Goal: Task Accomplishment & Management: Manage account settings

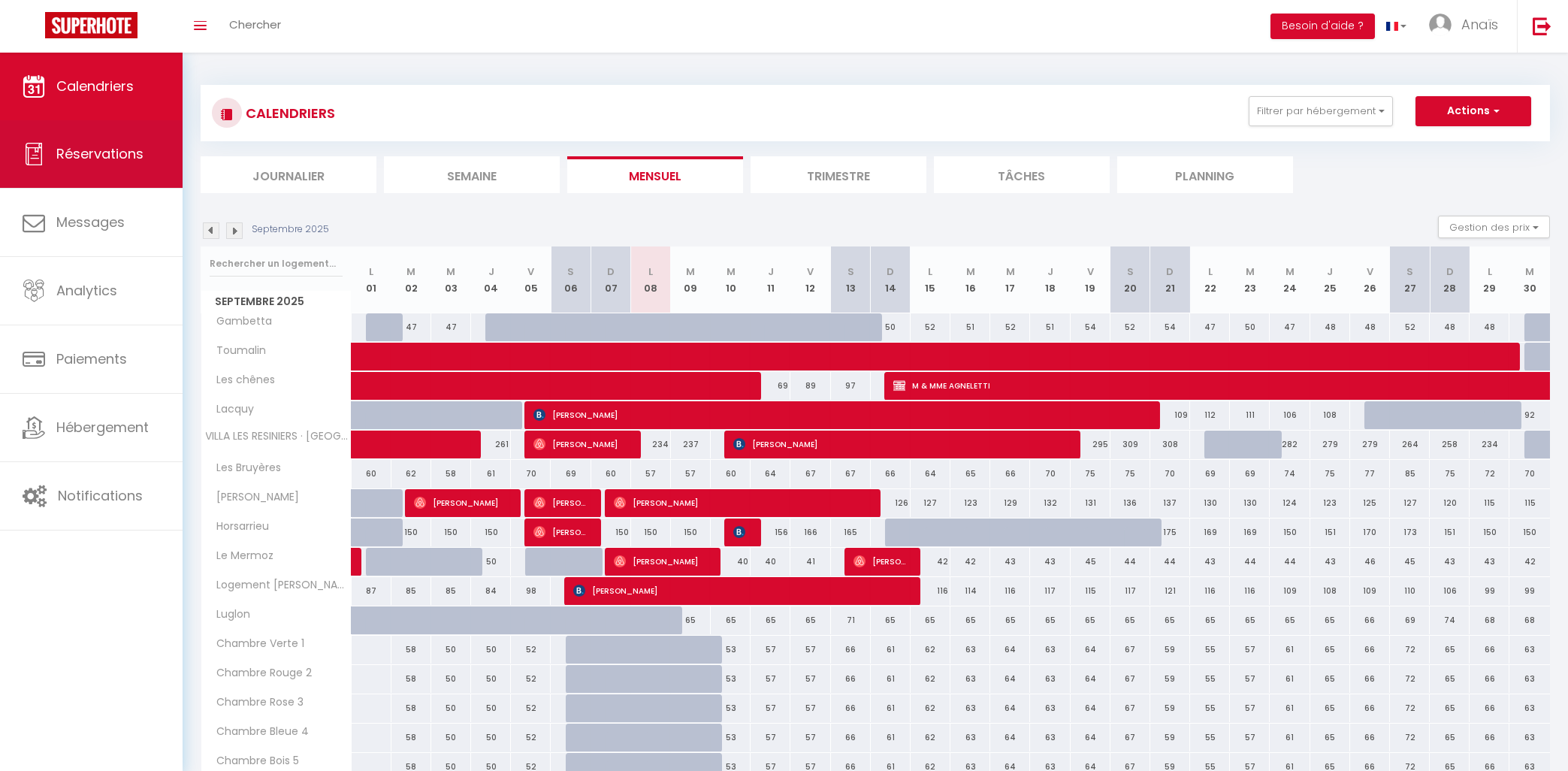
click at [10, 158] on link "Réservations" at bounding box center [91, 154] width 182 height 67
select select "not_cancelled"
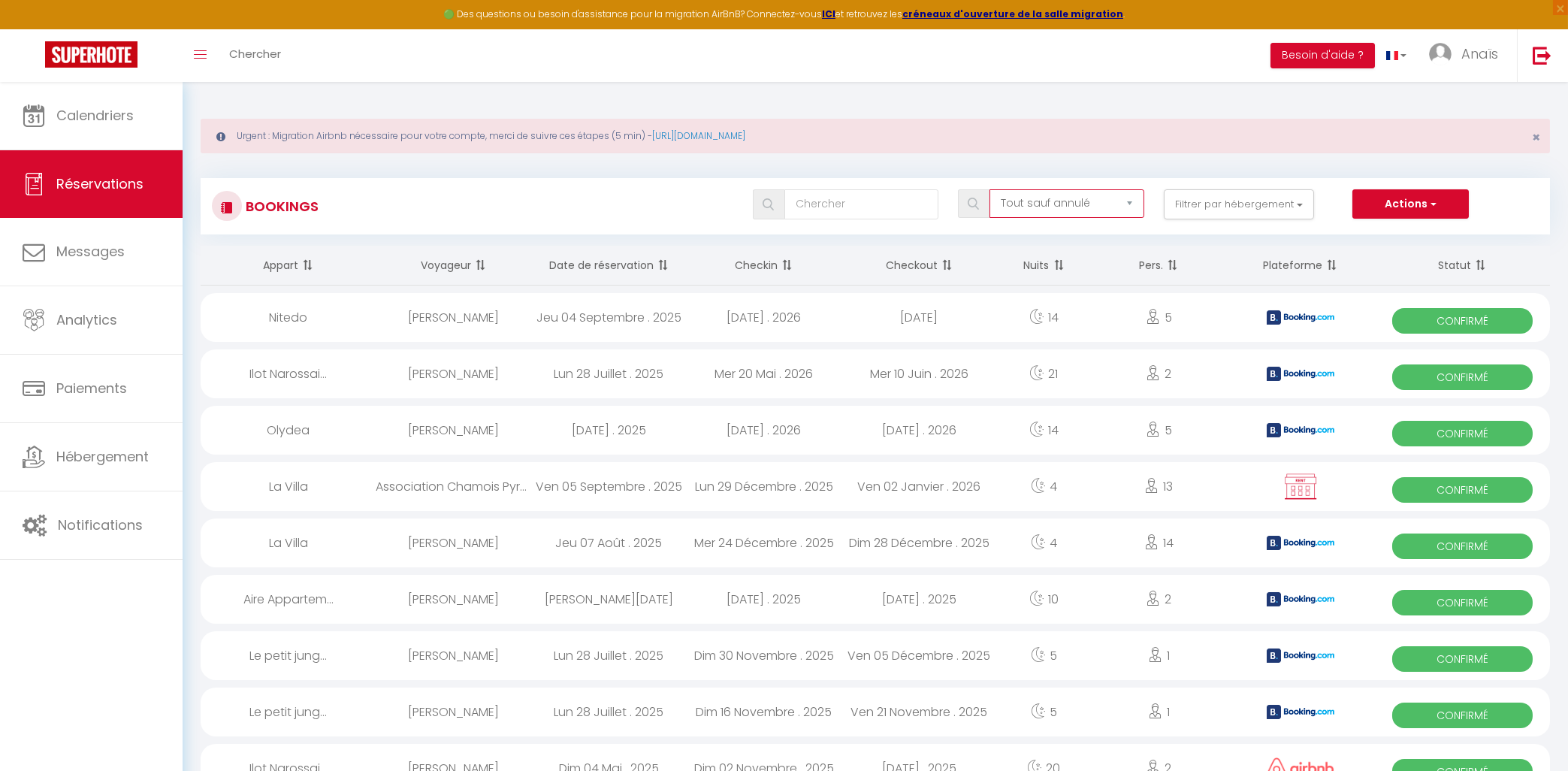
click at [990, 190] on select "Tous les statuts Annulé Confirmé Non Confirmé Tout sauf annulé No Show Request" at bounding box center [1068, 203] width 155 height 28
click at [896, 208] on input "text" at bounding box center [862, 204] width 155 height 30
click at [1187, 202] on button "Filtrer par hébergement" at bounding box center [1239, 204] width 150 height 30
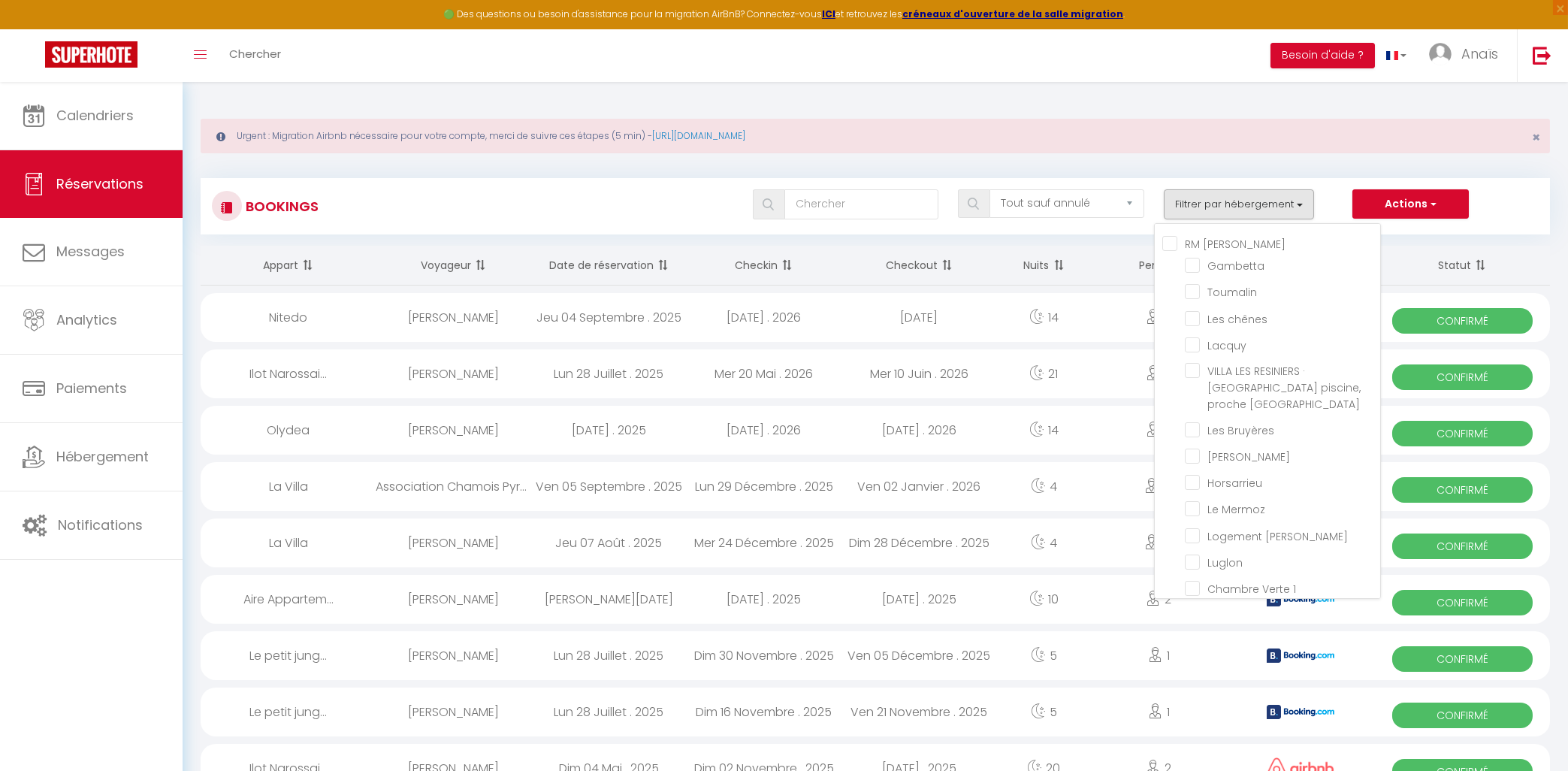
click at [1167, 238] on Audrey "RM [PERSON_NAME]" at bounding box center [1271, 242] width 218 height 15
checkbox Audrey "true"
checkbox input "true"
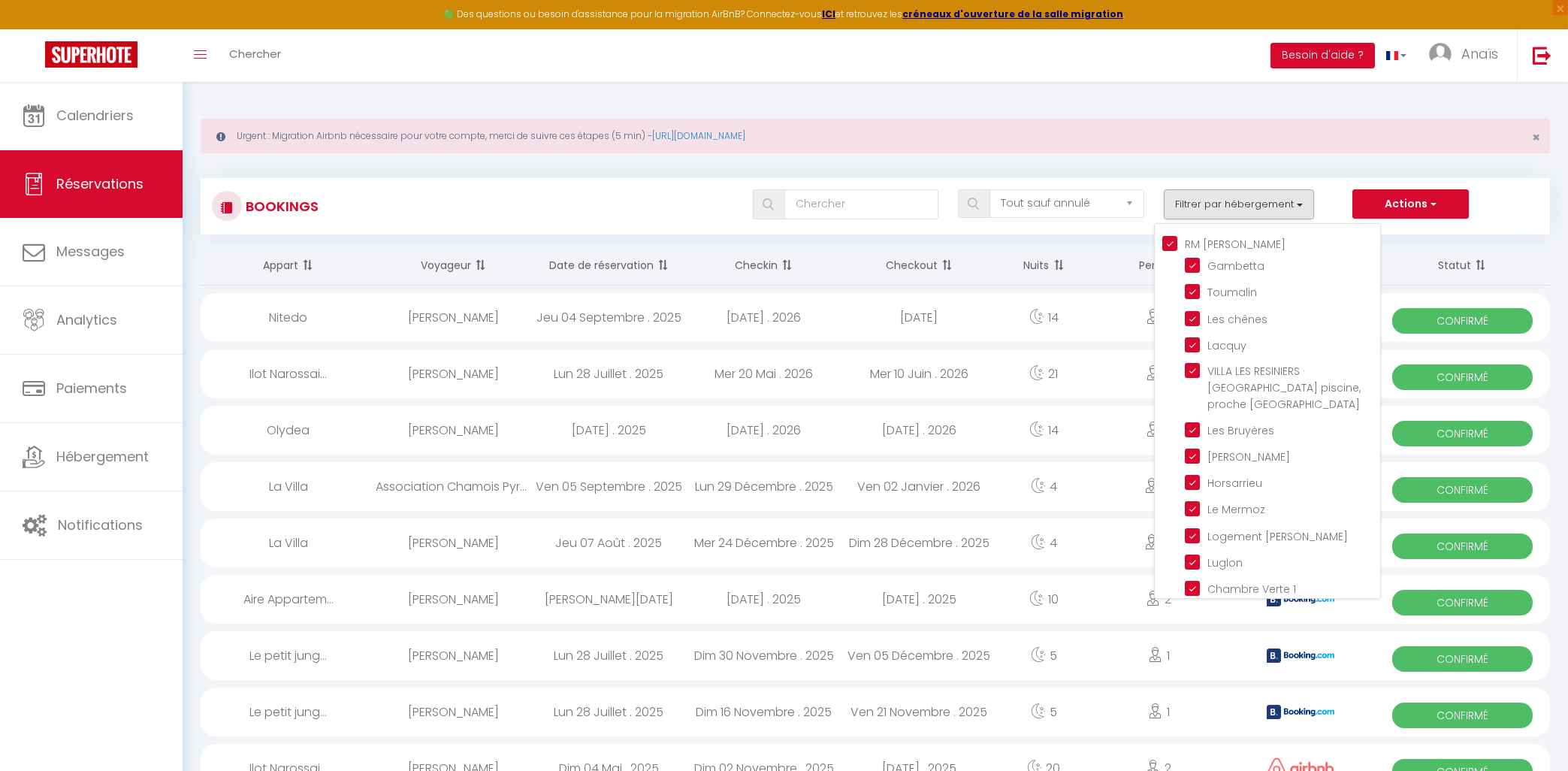
checkbox input "true"
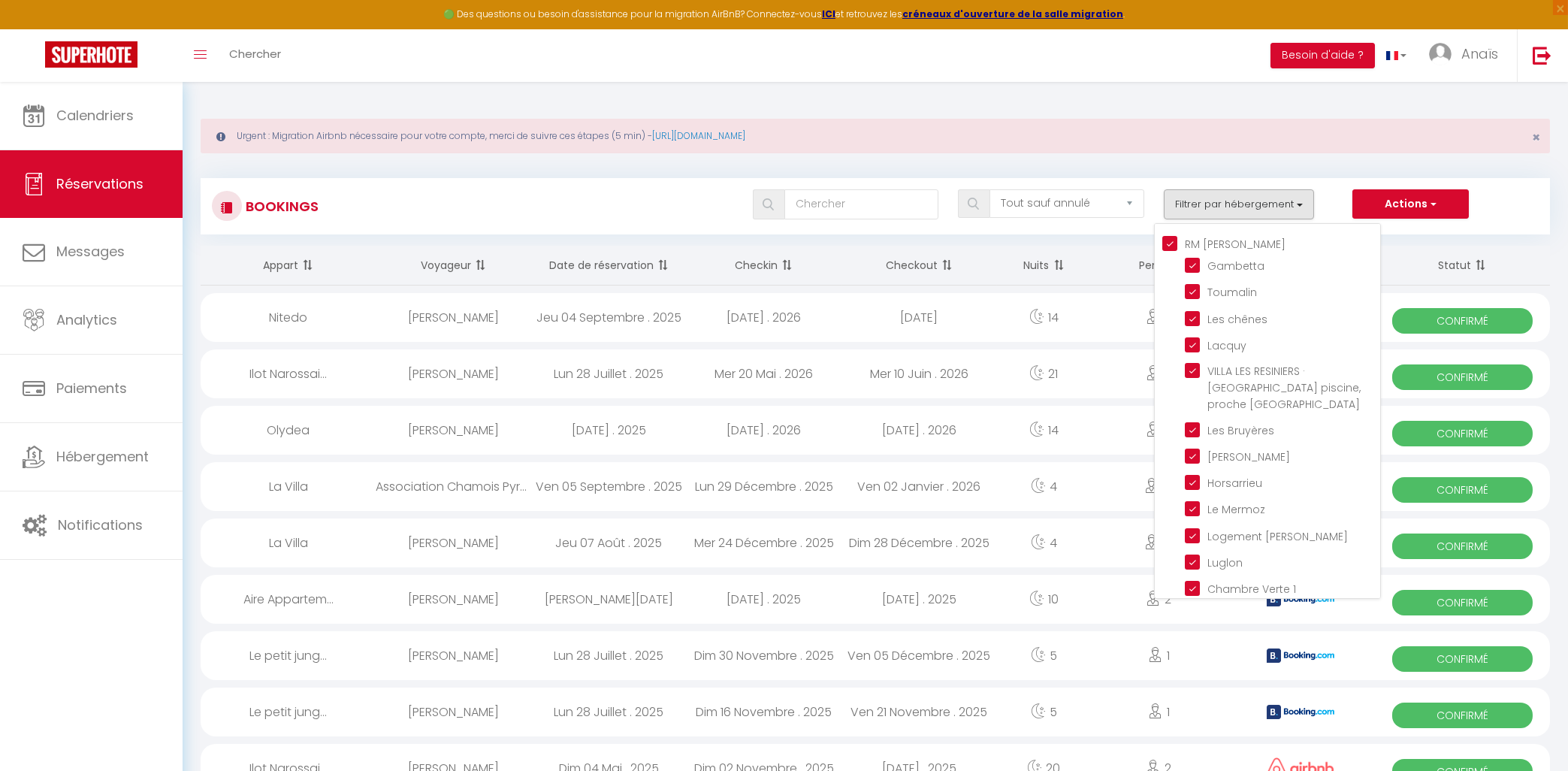
checkbox input "true"
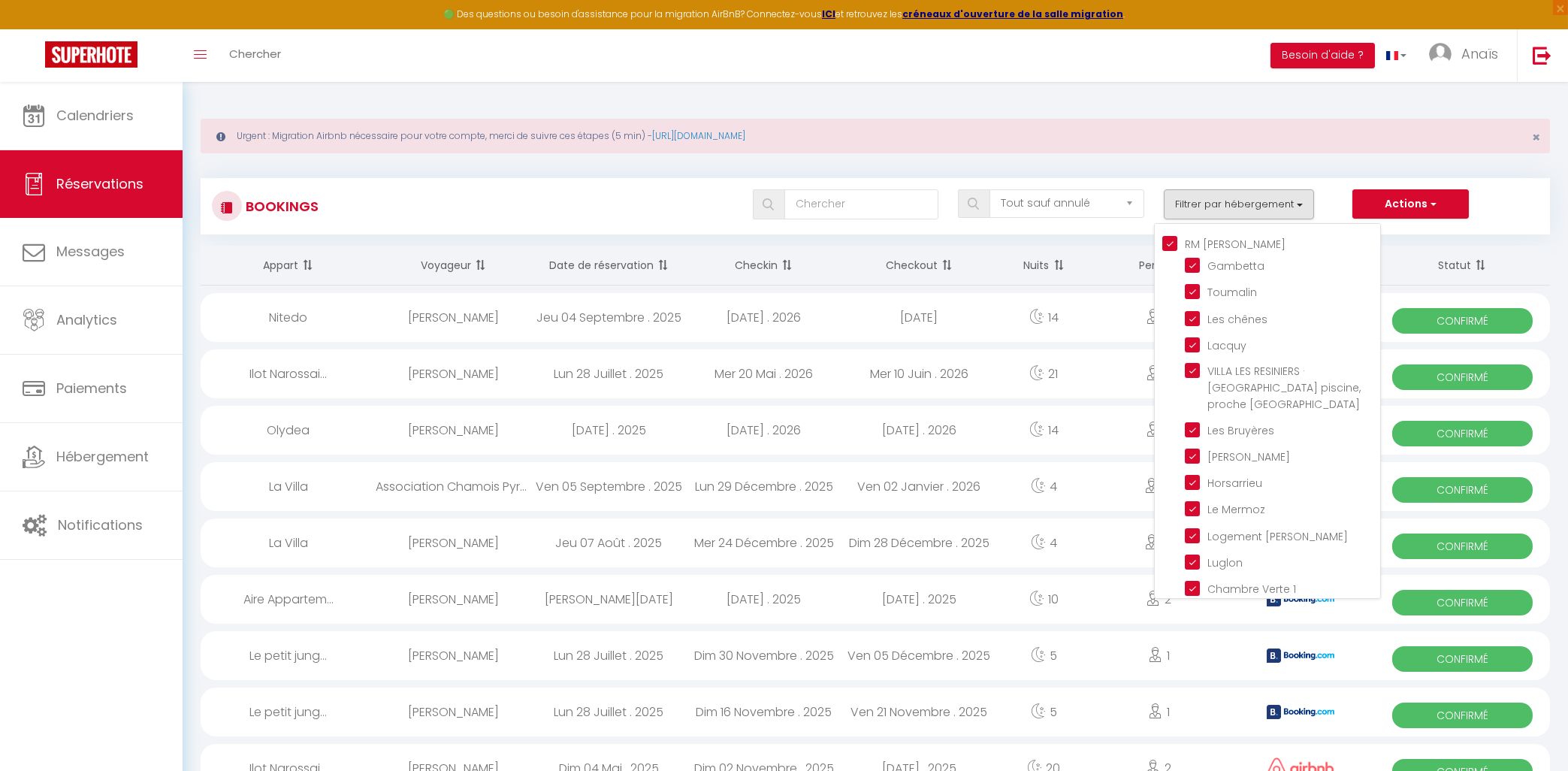
checkbox input "true"
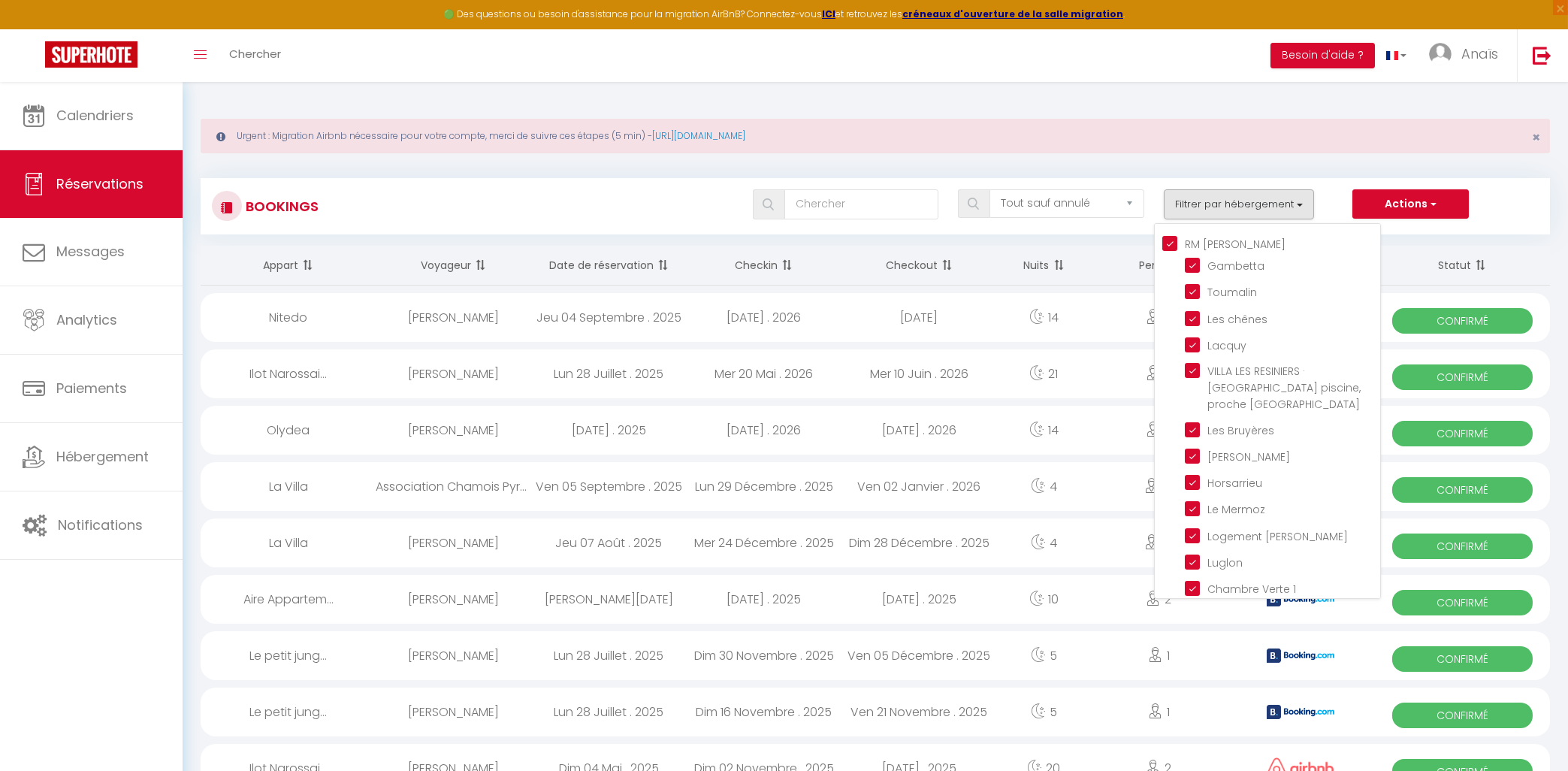
checkbox input "true"
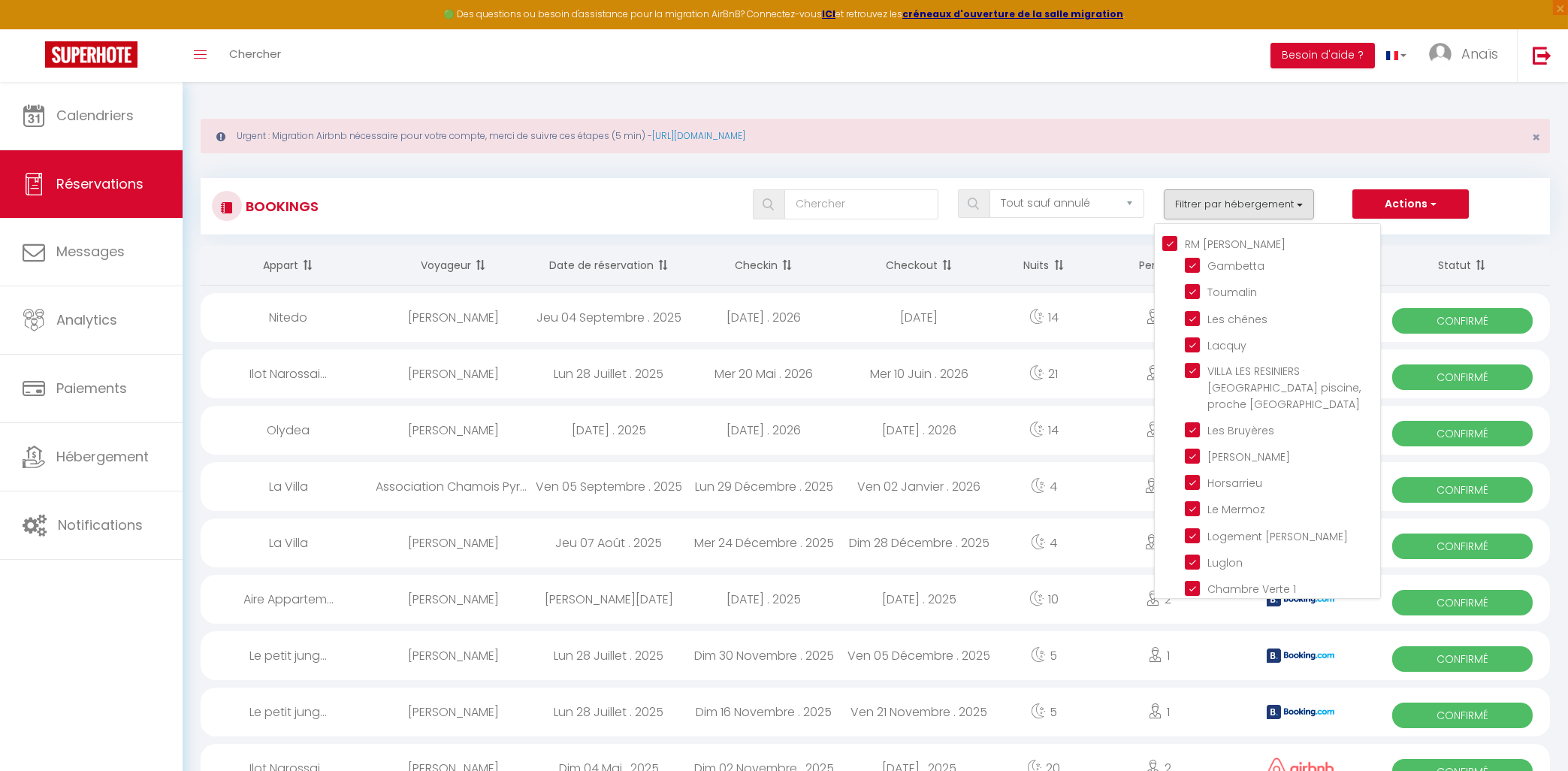
checkbox input "true"
checkbox input "false"
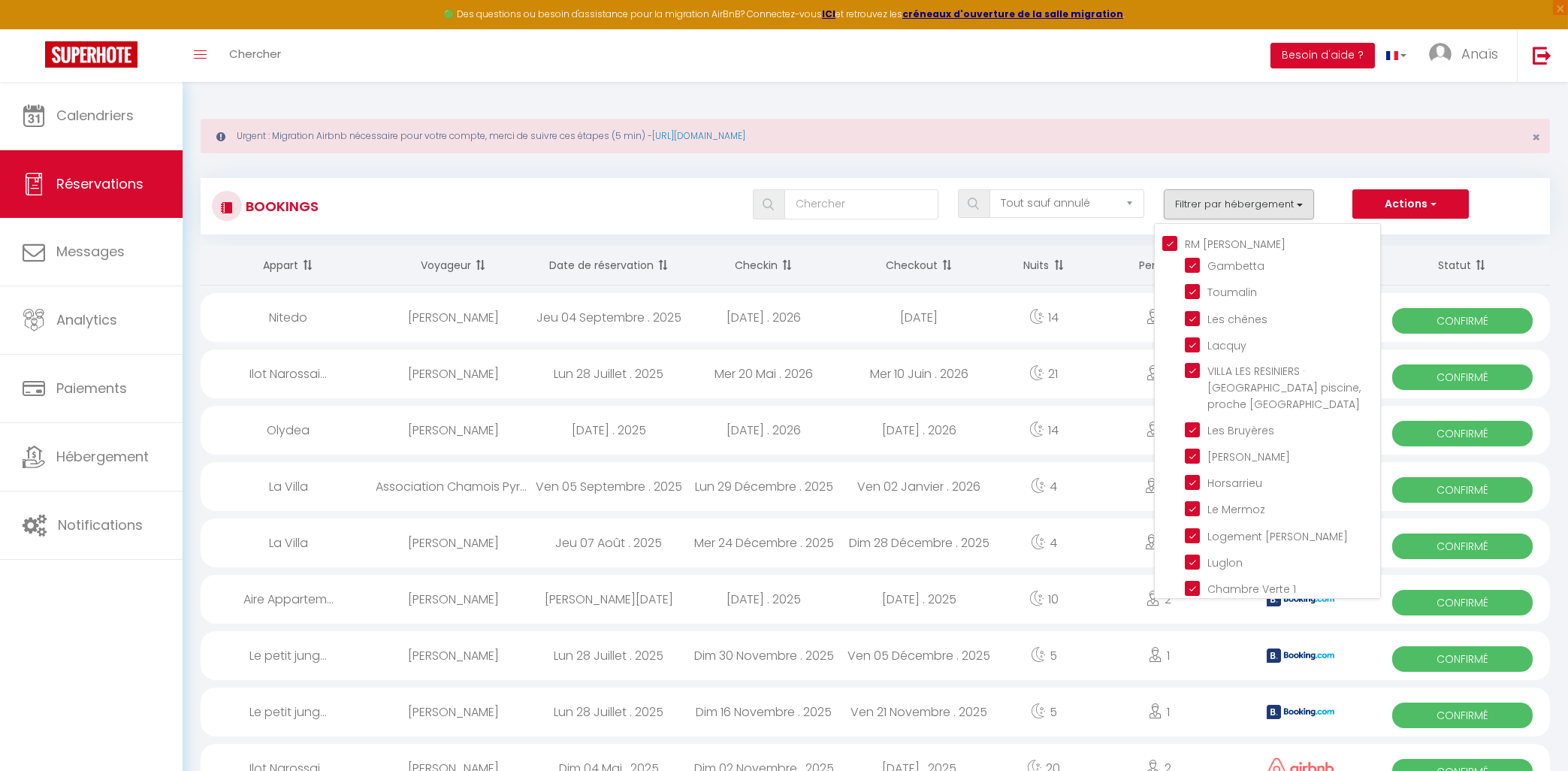
checkbox input "false"
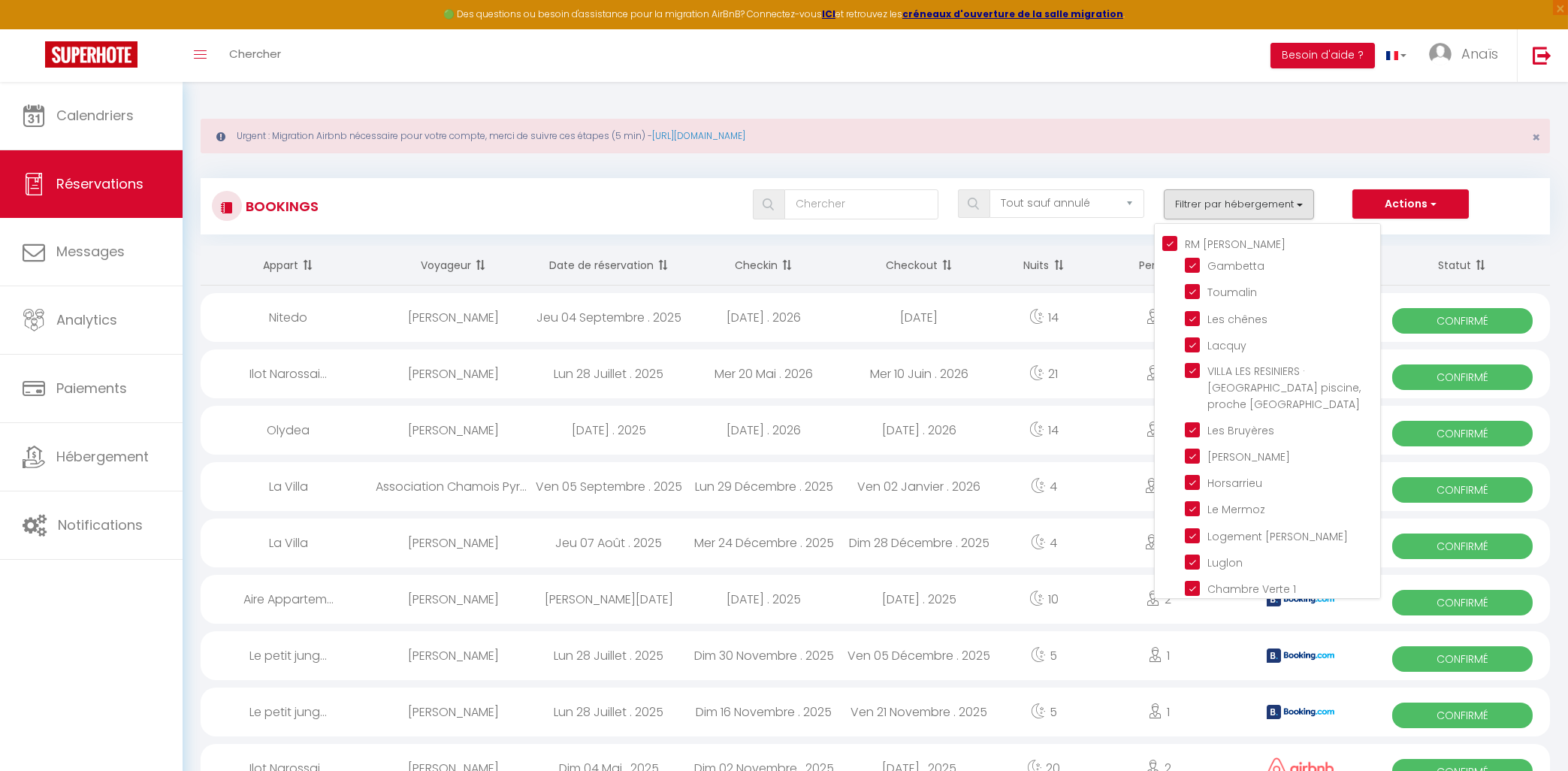
checkbox input "false"
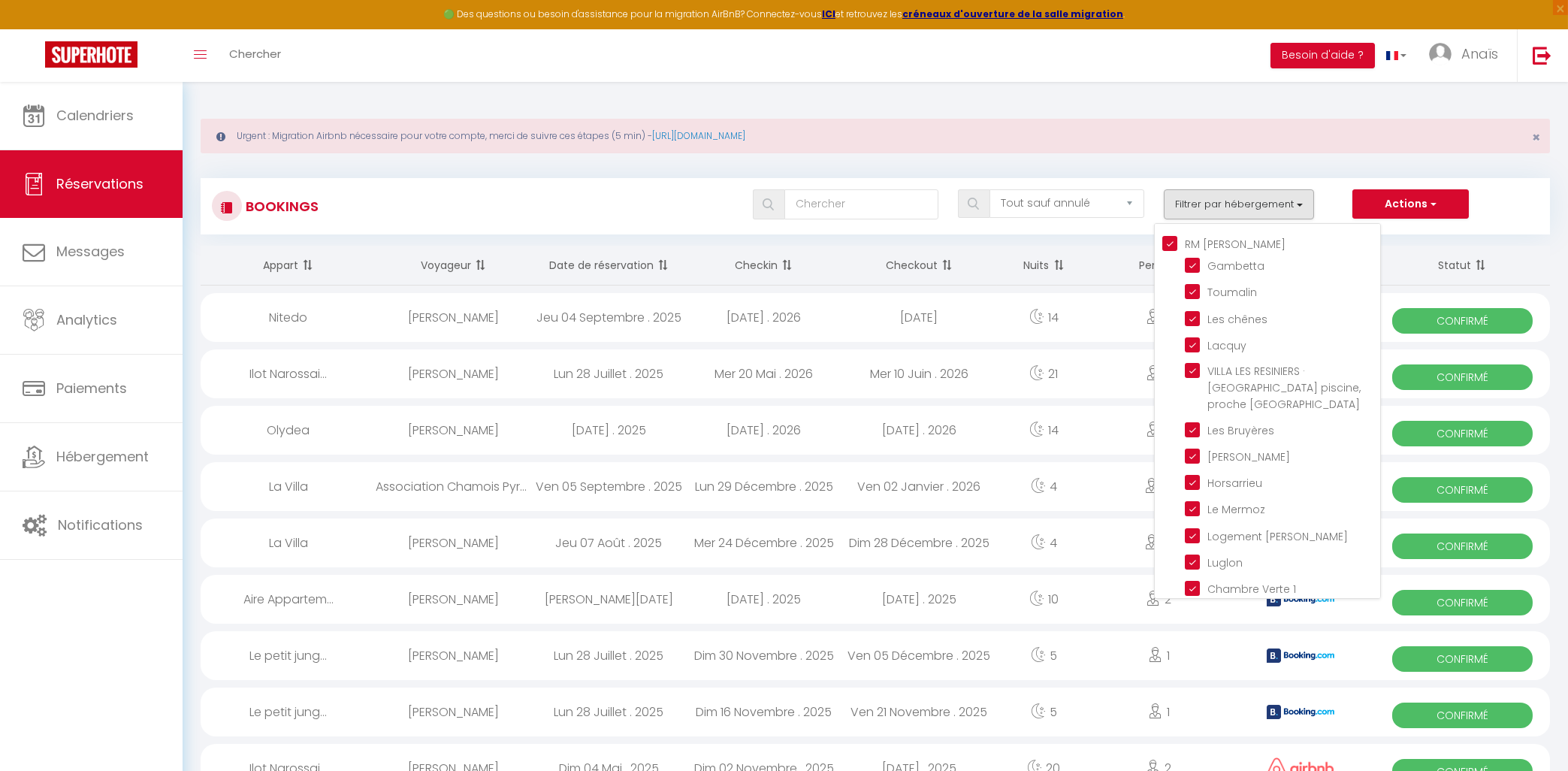
checkbox input "false"
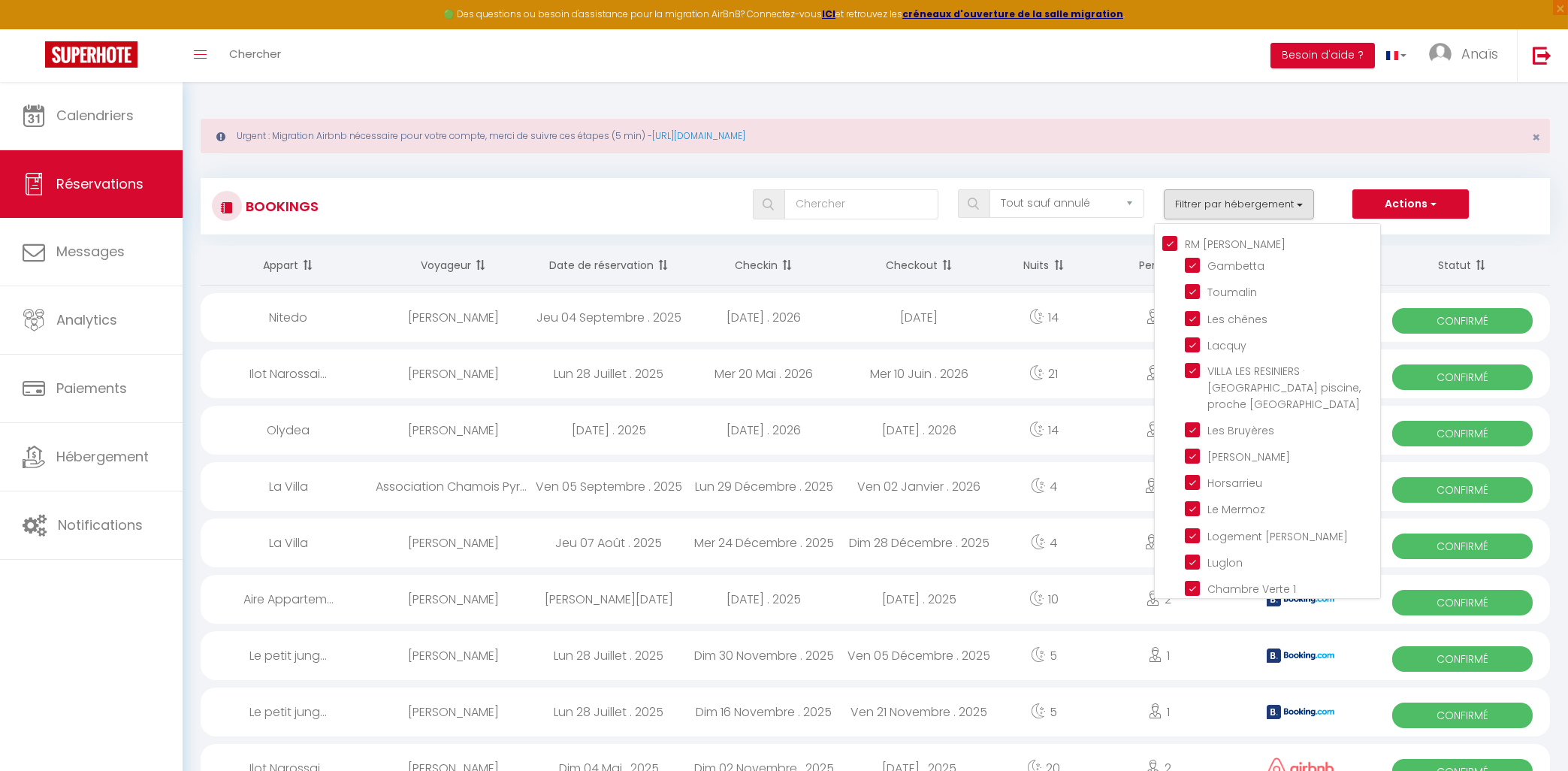
checkbox input "false"
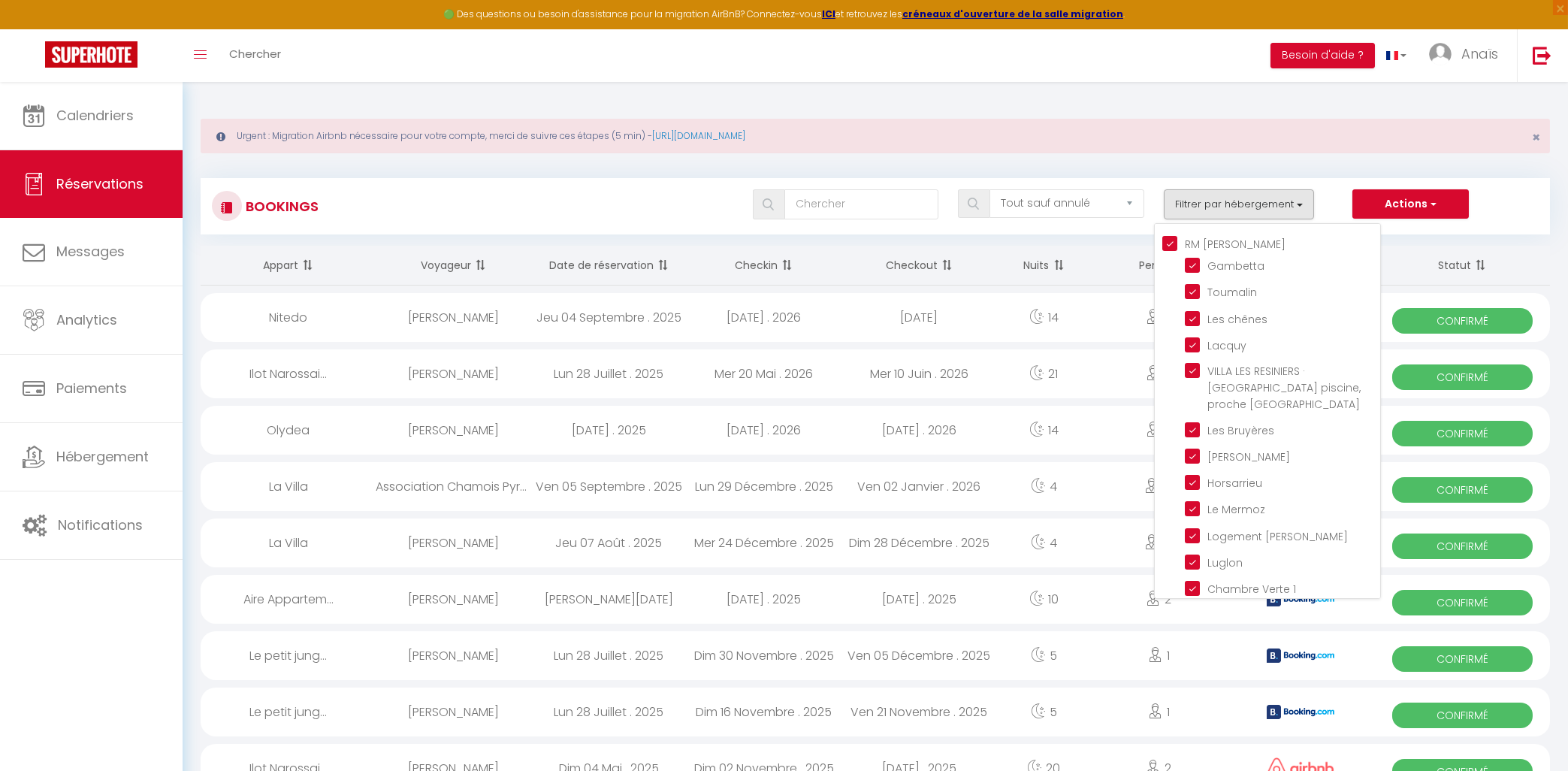
checkbox input "false"
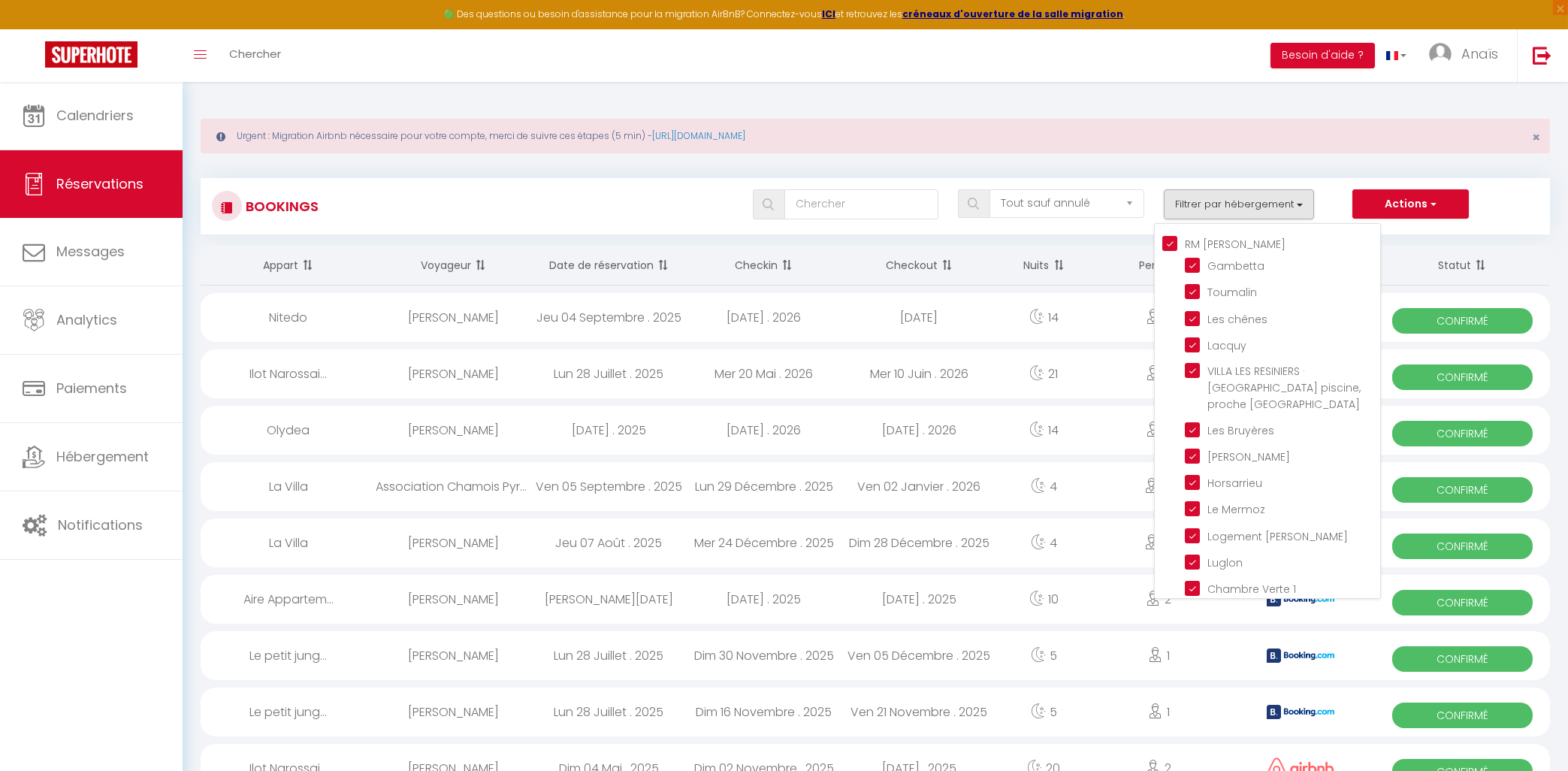
checkbox input "false"
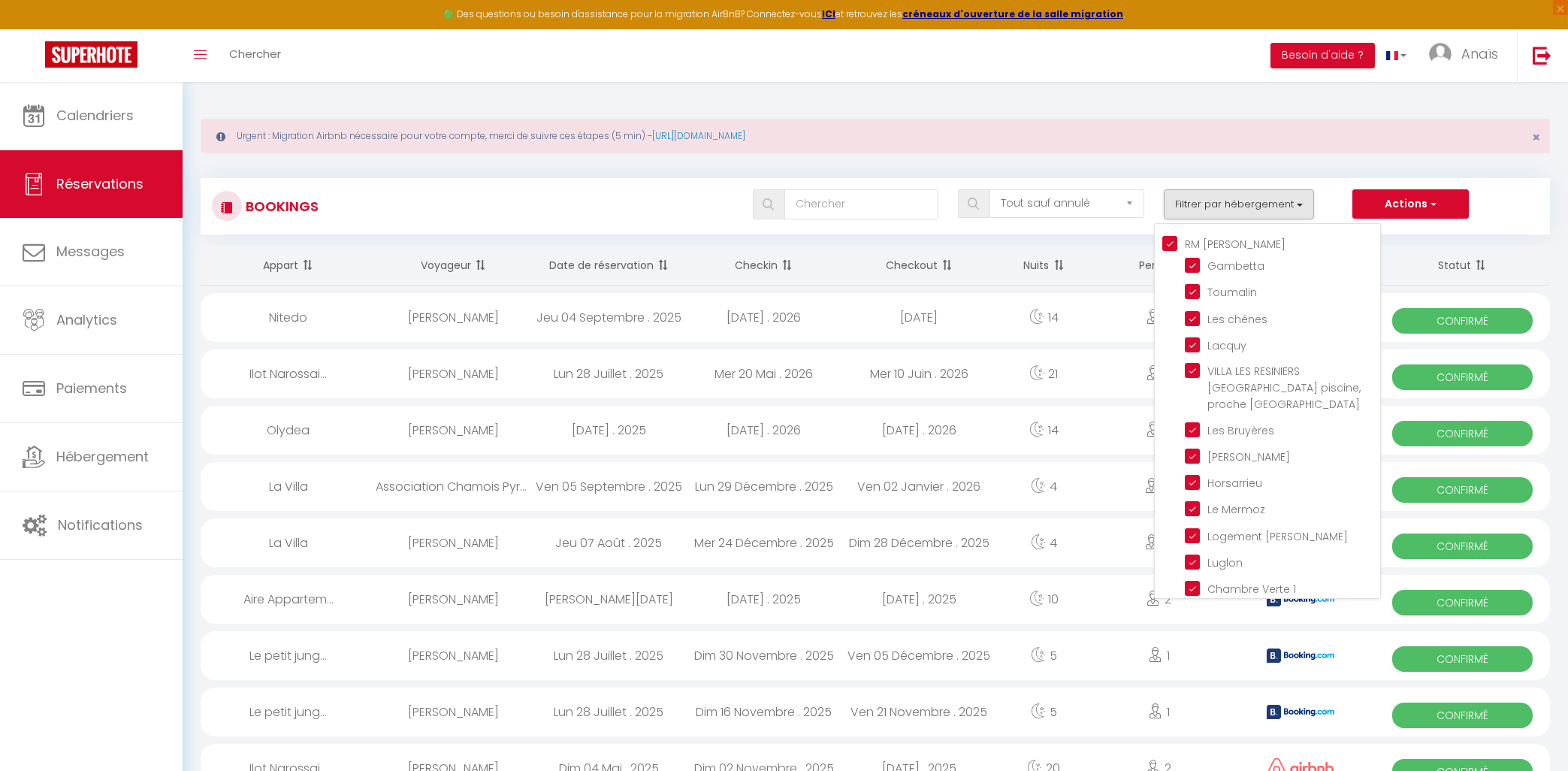
checkbox input "false"
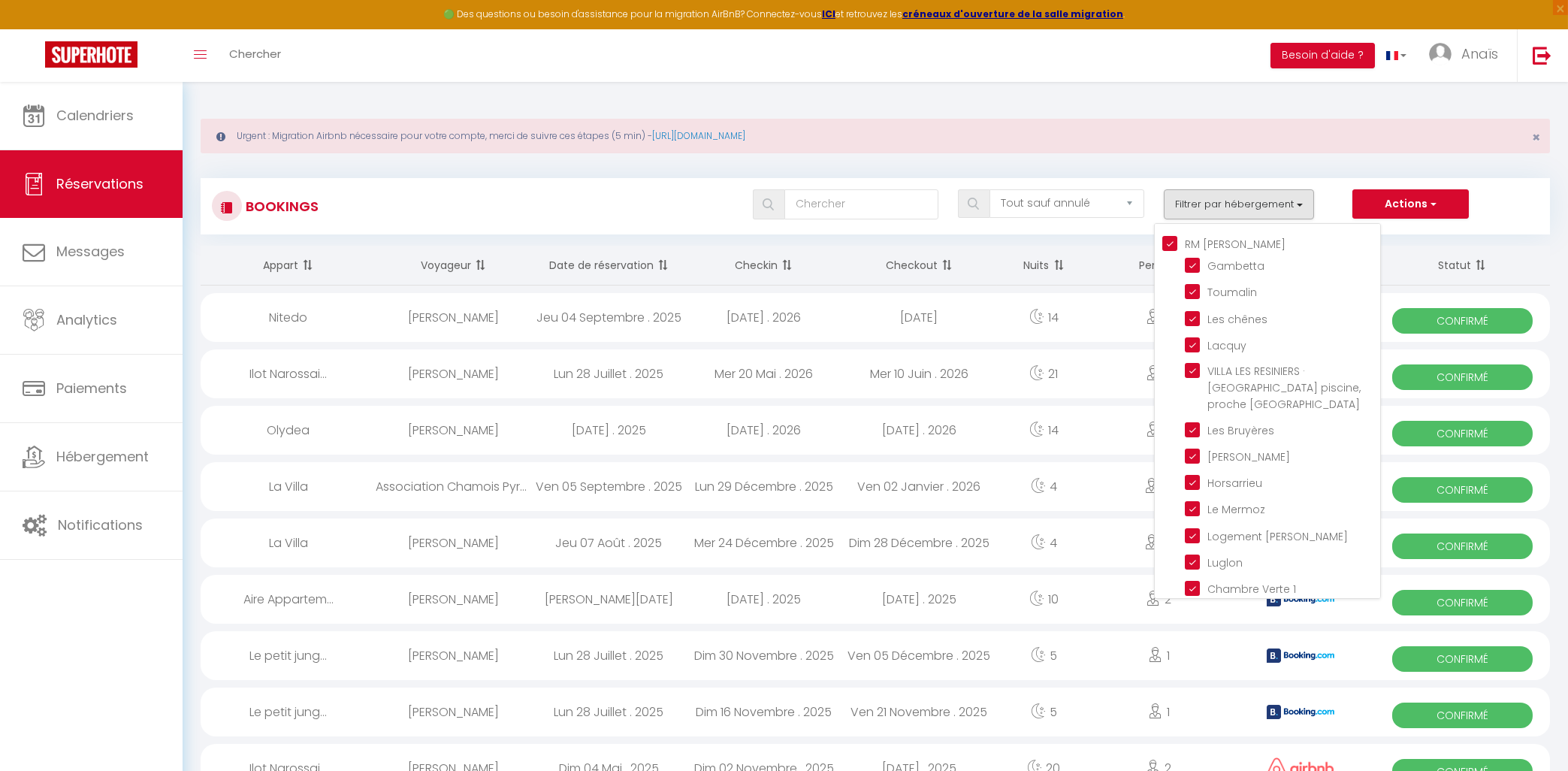
checkbox input "false"
click at [665, 211] on div "Tous les statuts Annulé Confirmé Non Confirmé Tout sauf annulé No Show Request …" at bounding box center [932, 204] width 1234 height 30
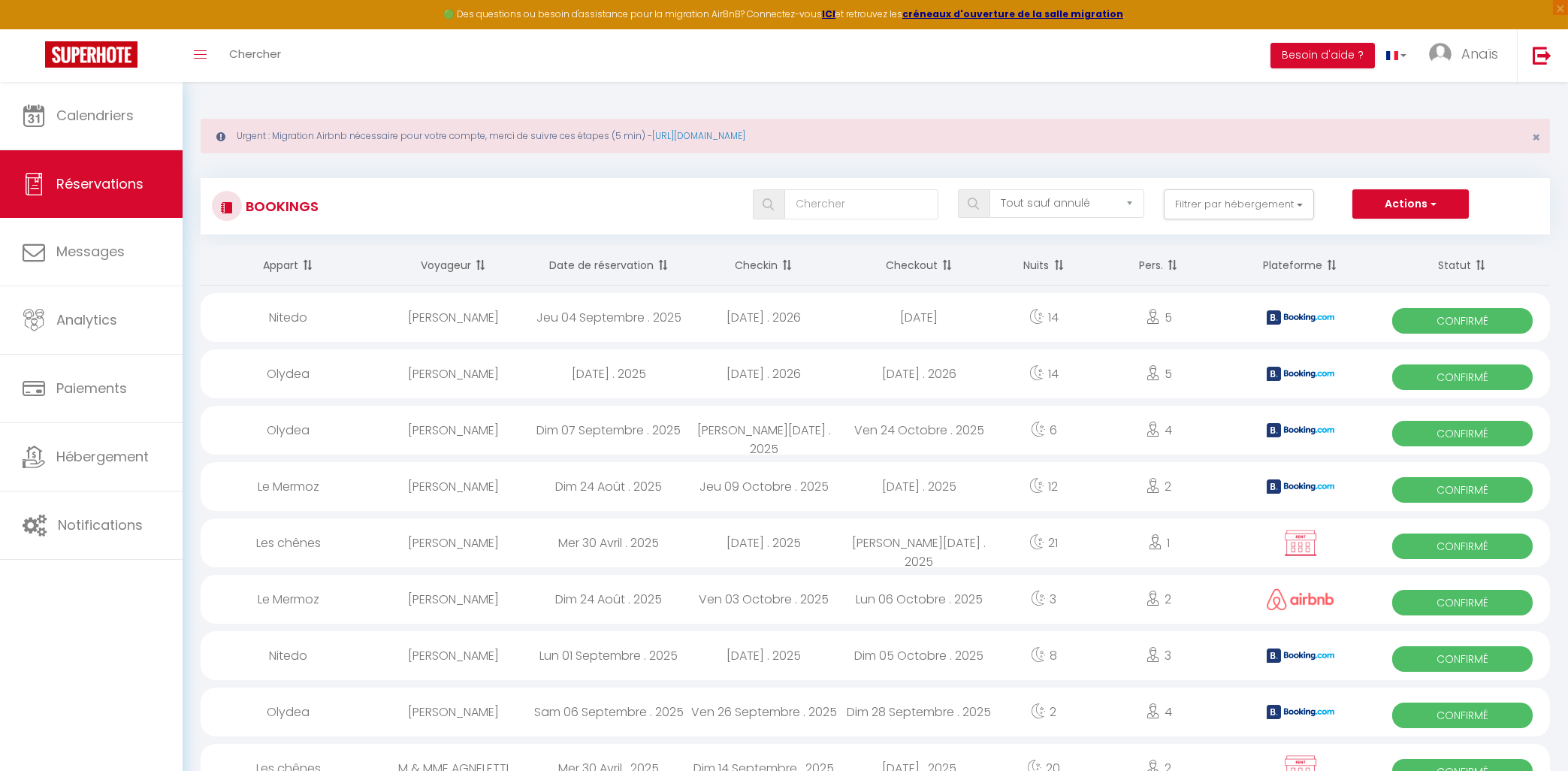
click at [627, 267] on th "Date de réservation" at bounding box center [609, 266] width 156 height 40
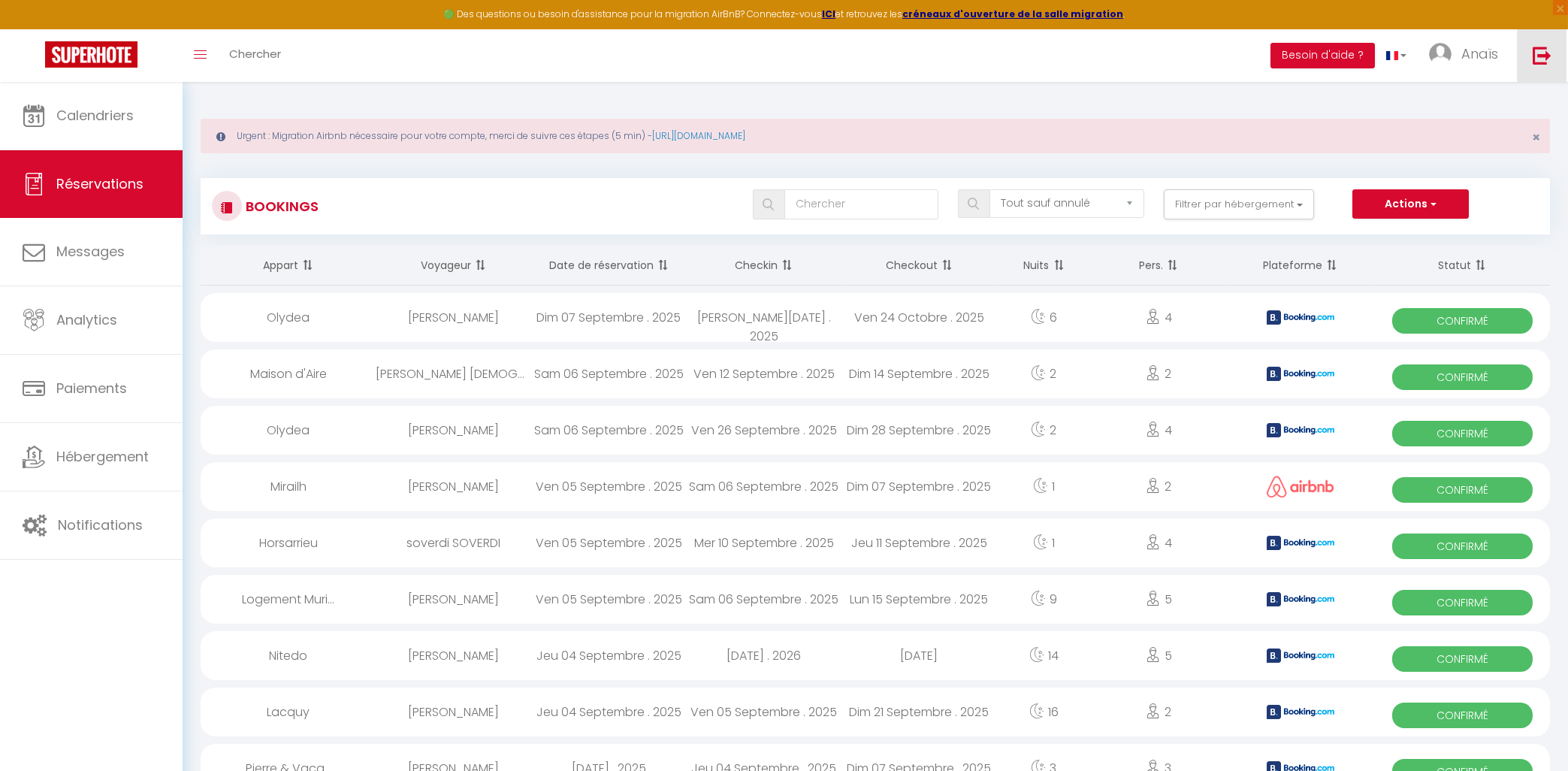
click at [1525, 46] on link at bounding box center [1542, 56] width 49 height 53
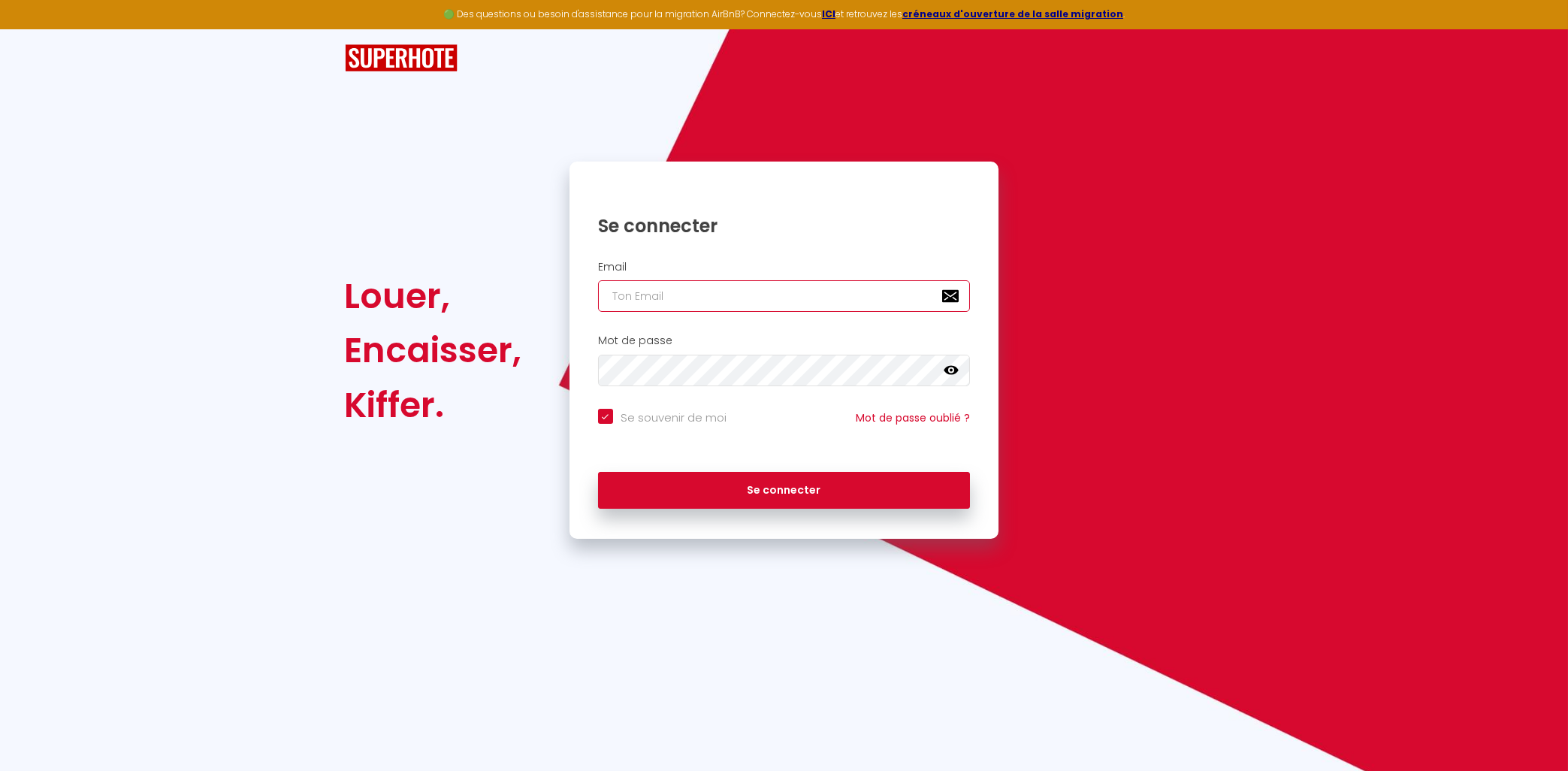
click at [705, 307] on input "email" at bounding box center [784, 295] width 373 height 32
type input "[EMAIL_ADDRESS][DOMAIN_NAME]"
checkbox input "true"
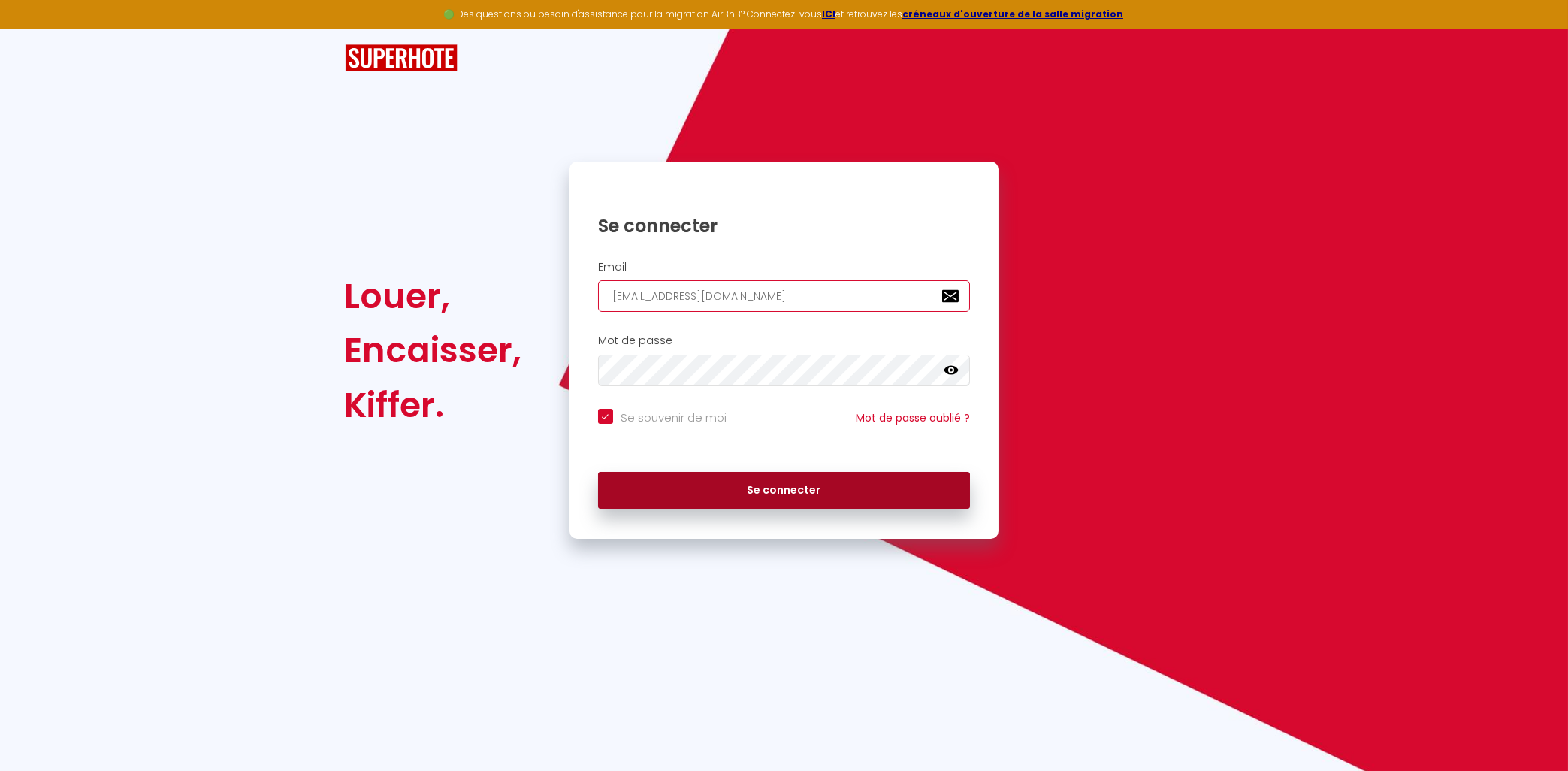
type input "[EMAIL_ADDRESS][DOMAIN_NAME]"
click at [707, 499] on button "Se connecter" at bounding box center [784, 490] width 373 height 37
checkbox input "true"
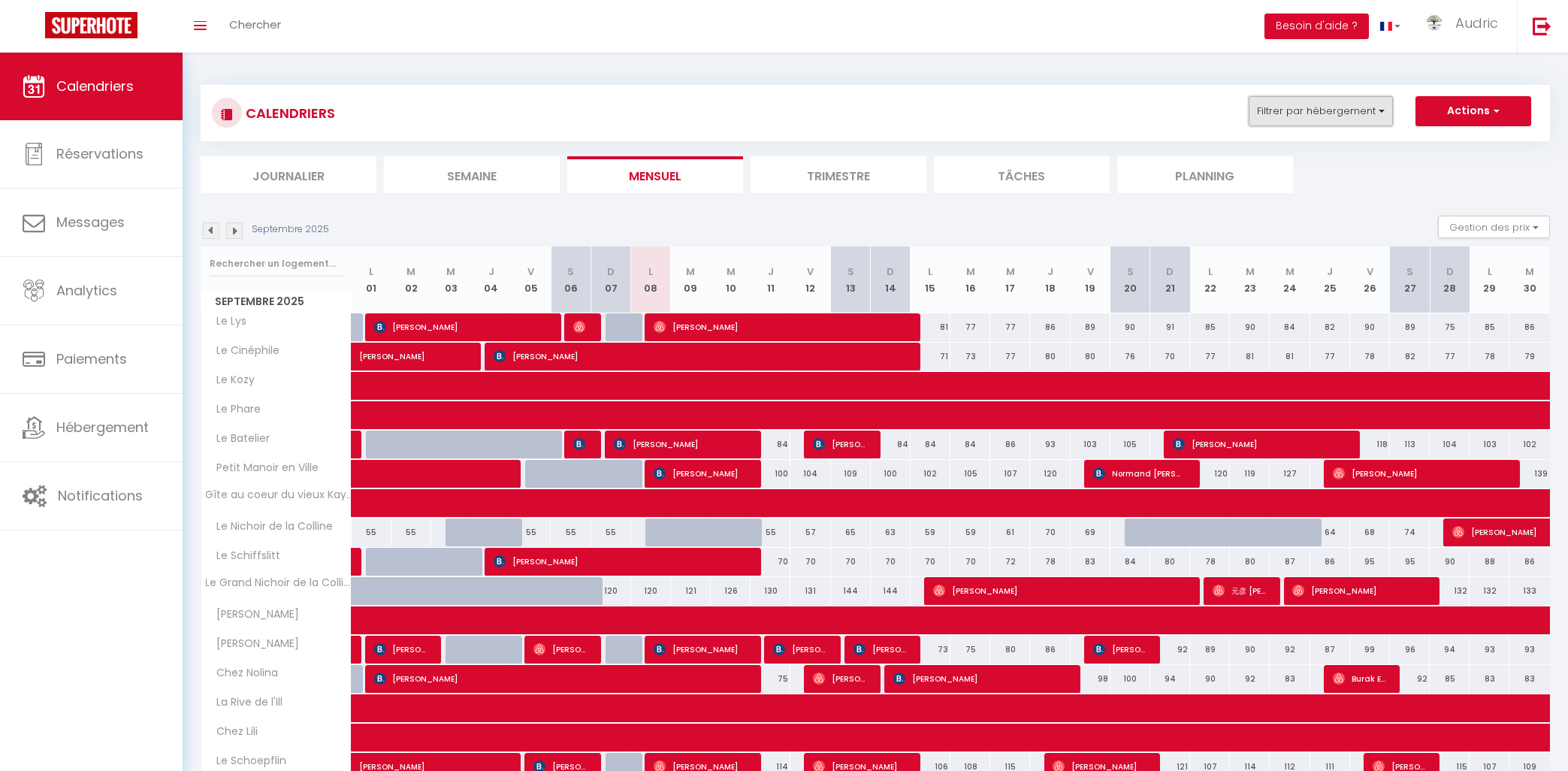
click at [1319, 114] on button "Filtrer par hébergement" at bounding box center [1321, 111] width 144 height 30
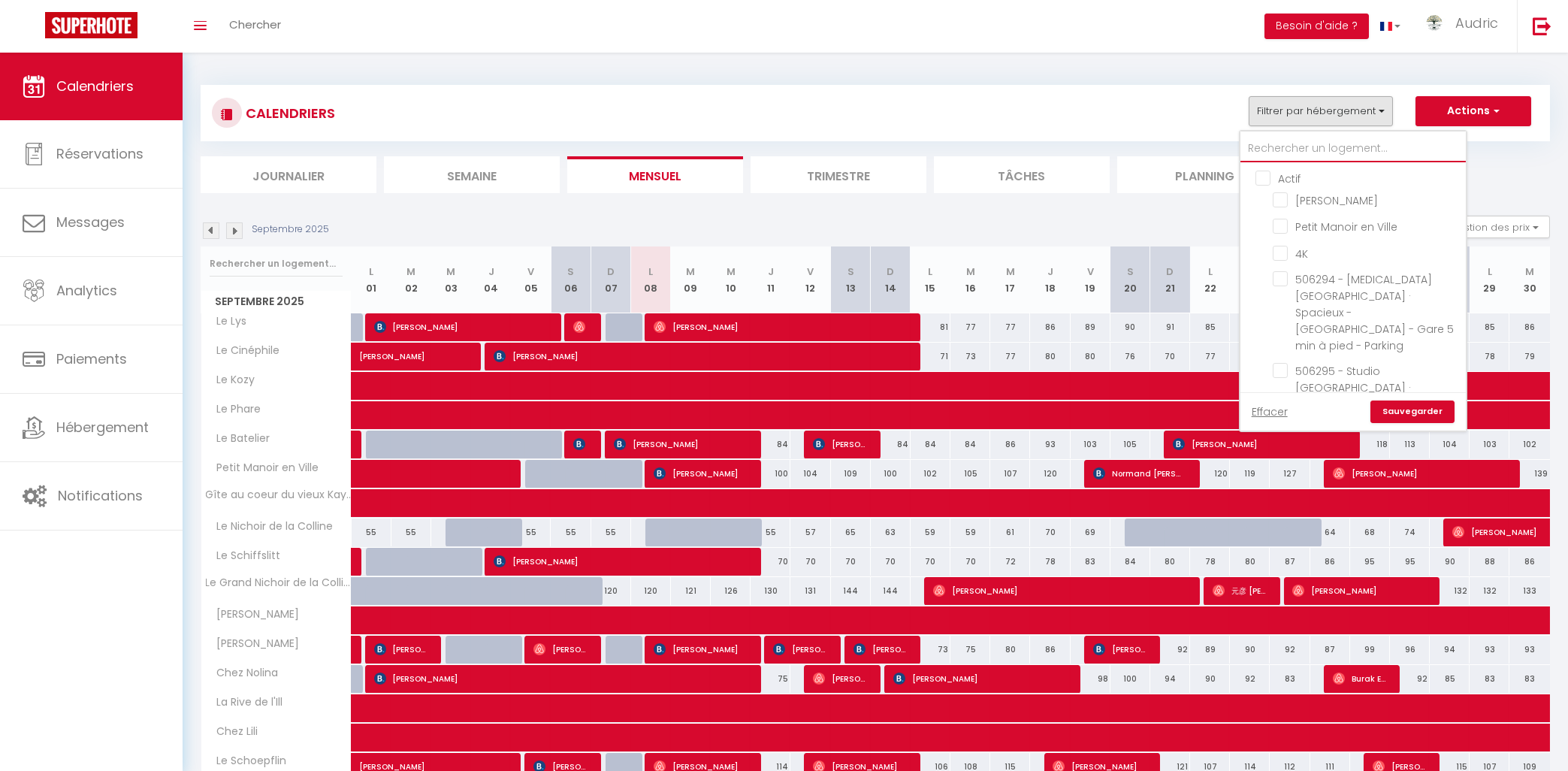
click at [1293, 158] on input "text" at bounding box center [1353, 149] width 225 height 27
type input "no"
checkbox input "false"
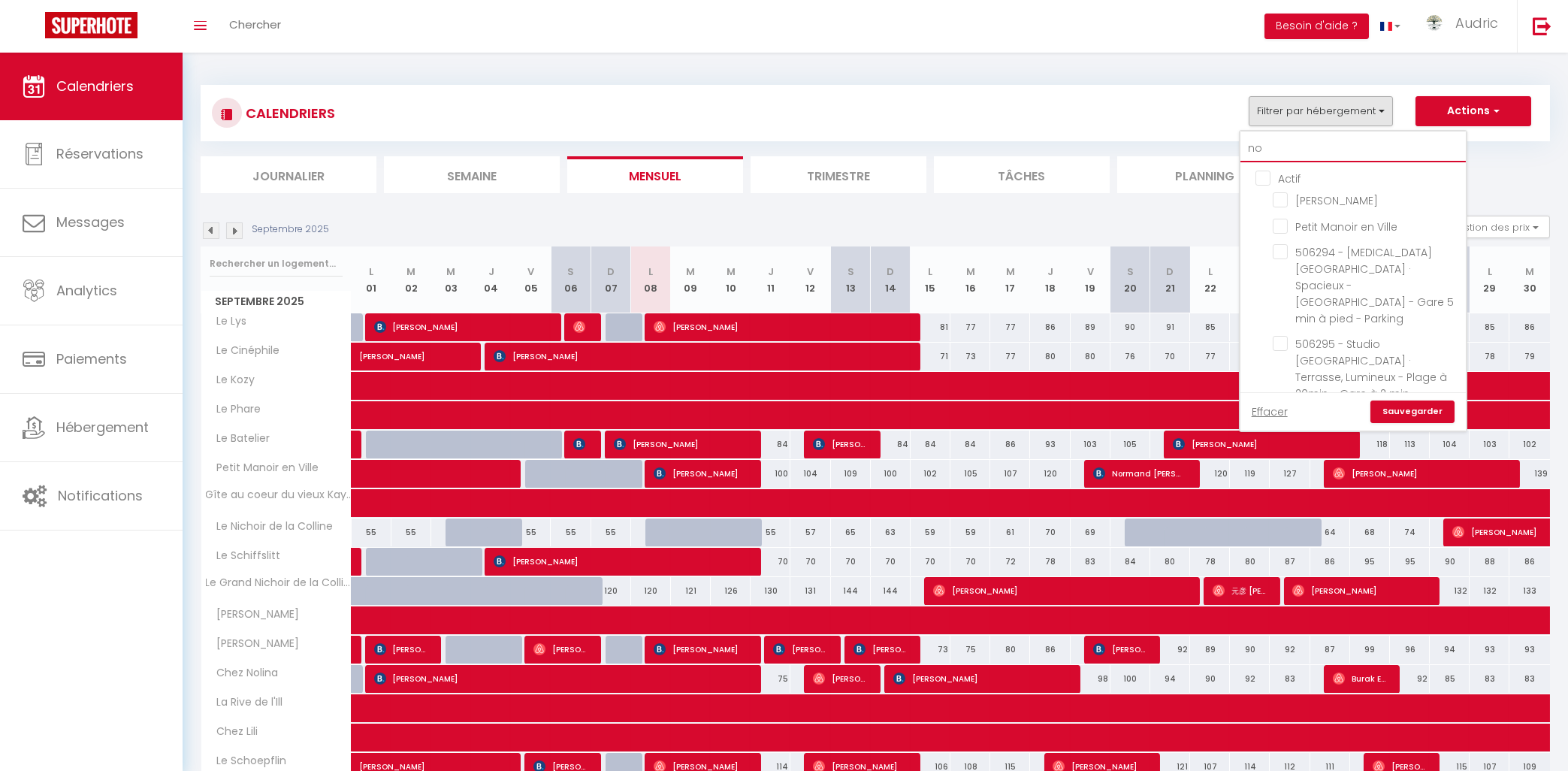
checkbox input "false"
type input "nol"
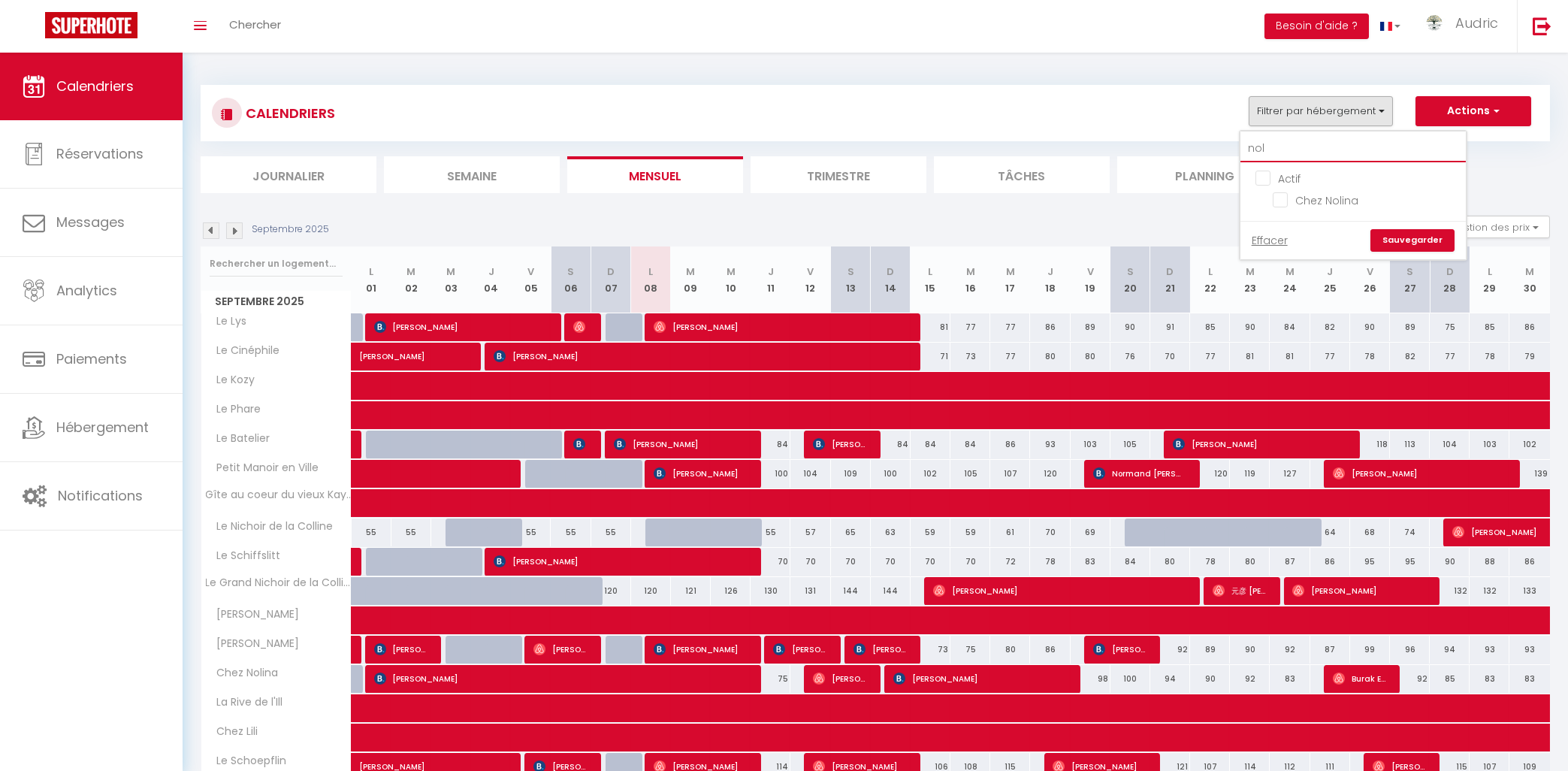
checkbox input "false"
type input "noli"
checkbox input "false"
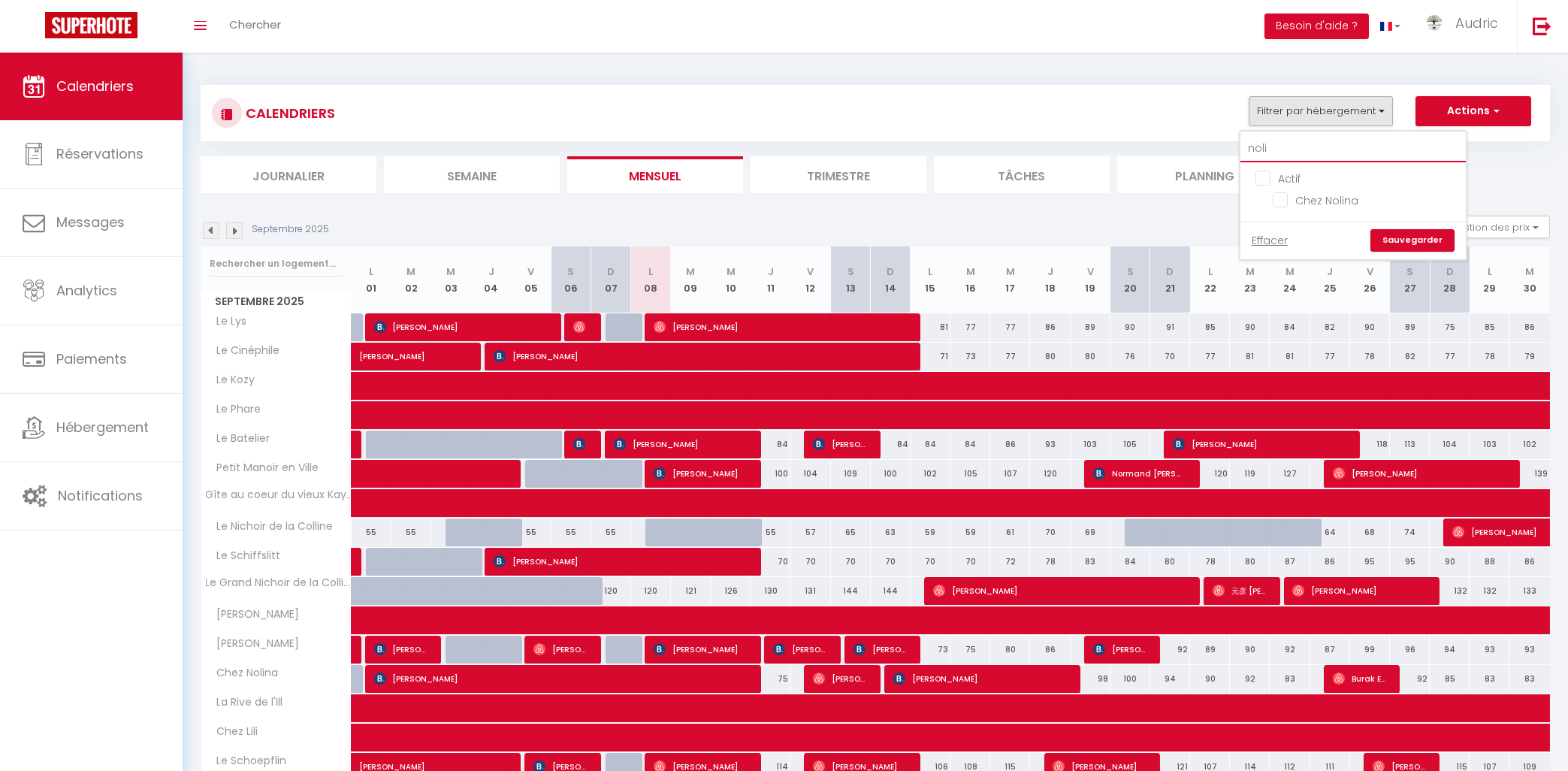
type input "[PERSON_NAME]"
checkbox input "false"
type input "nolina"
checkbox input "false"
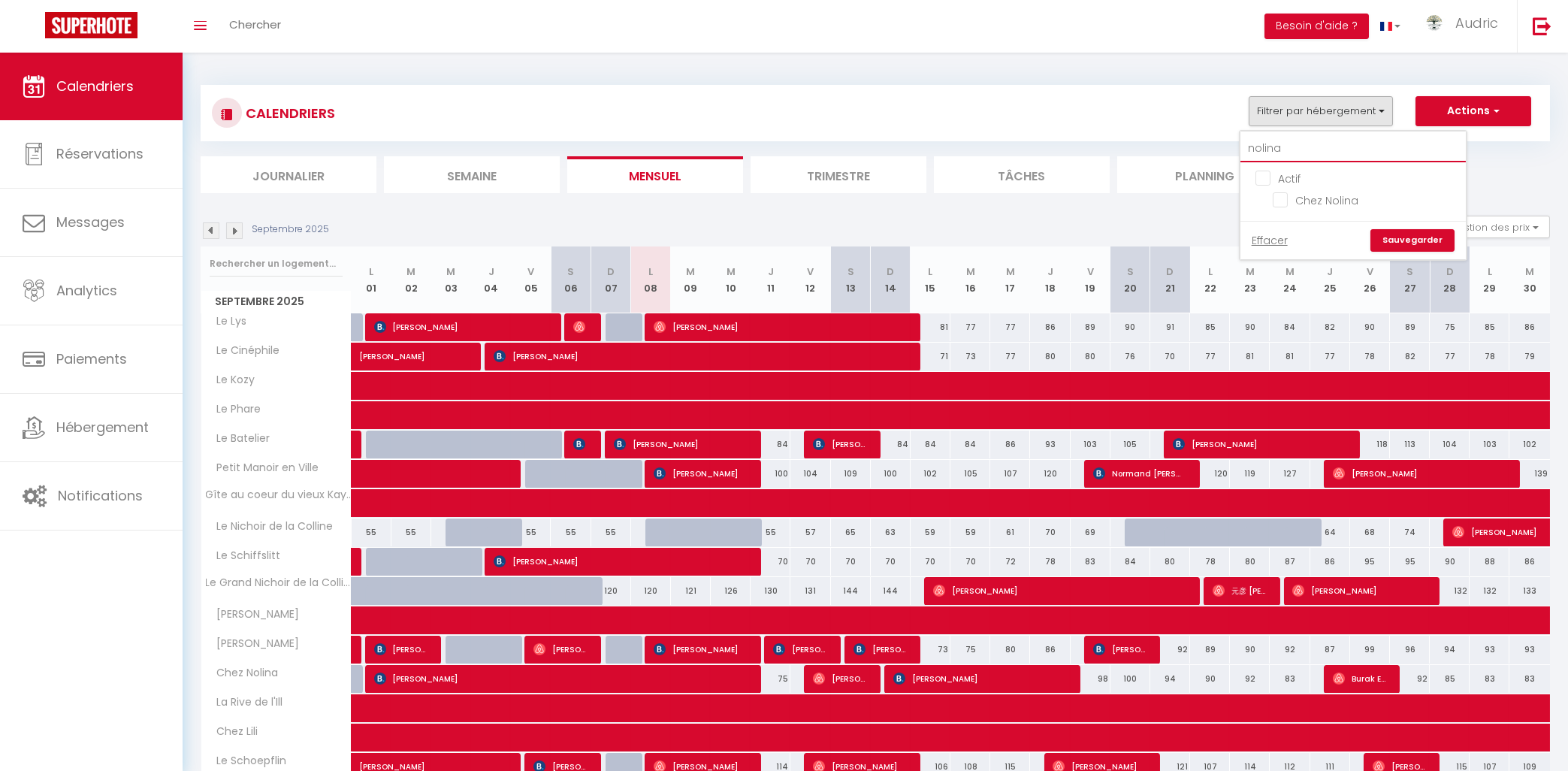
checkbox input "false"
type input "nolina"
click at [1289, 192] on input "Chez Nolina" at bounding box center [1367, 199] width 188 height 15
checkbox input "true"
click at [1449, 237] on link "Sauvegarder" at bounding box center [1413, 240] width 84 height 23
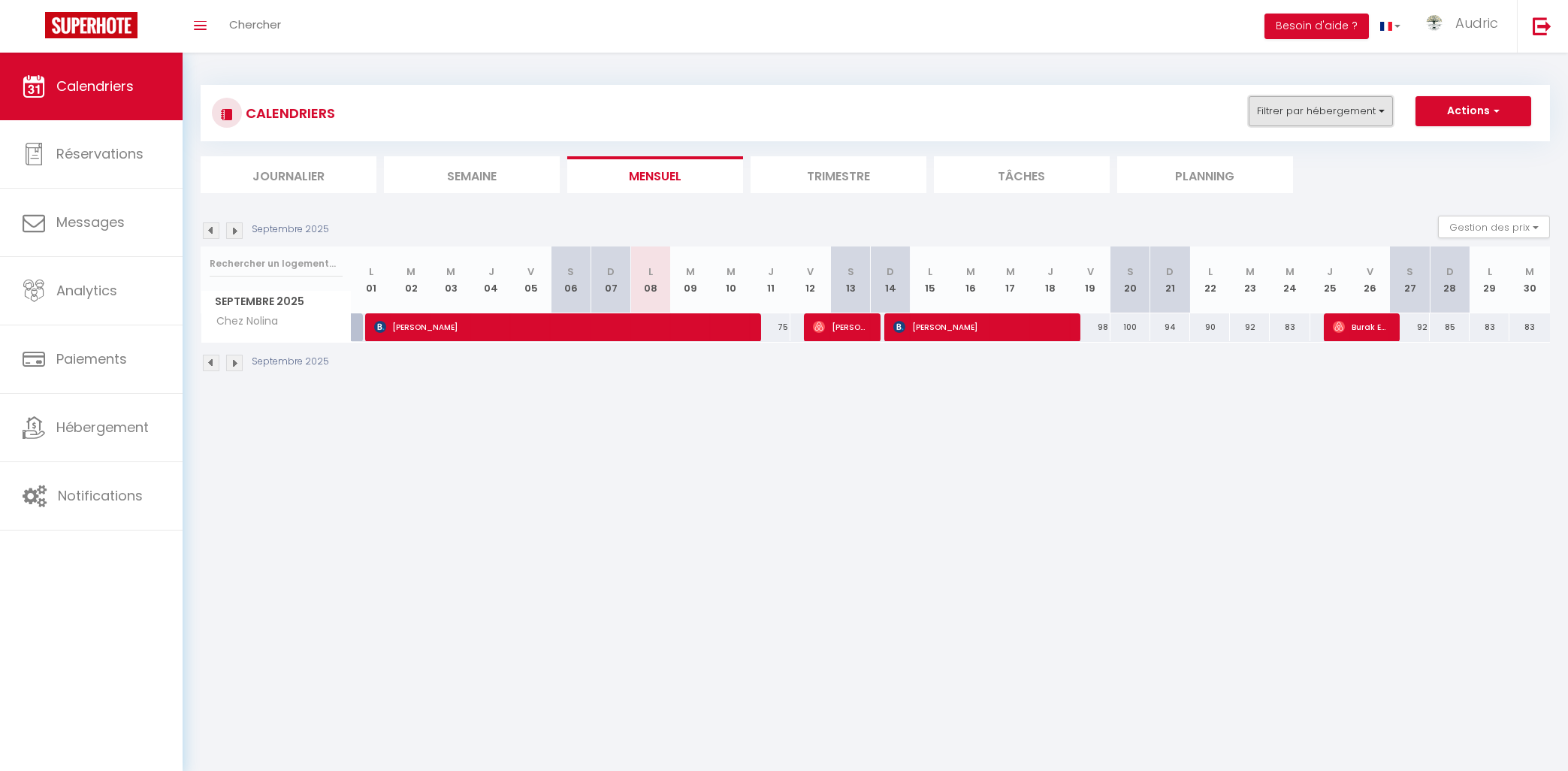
click at [1301, 109] on button "Filtrer par hébergement" at bounding box center [1321, 111] width 144 height 30
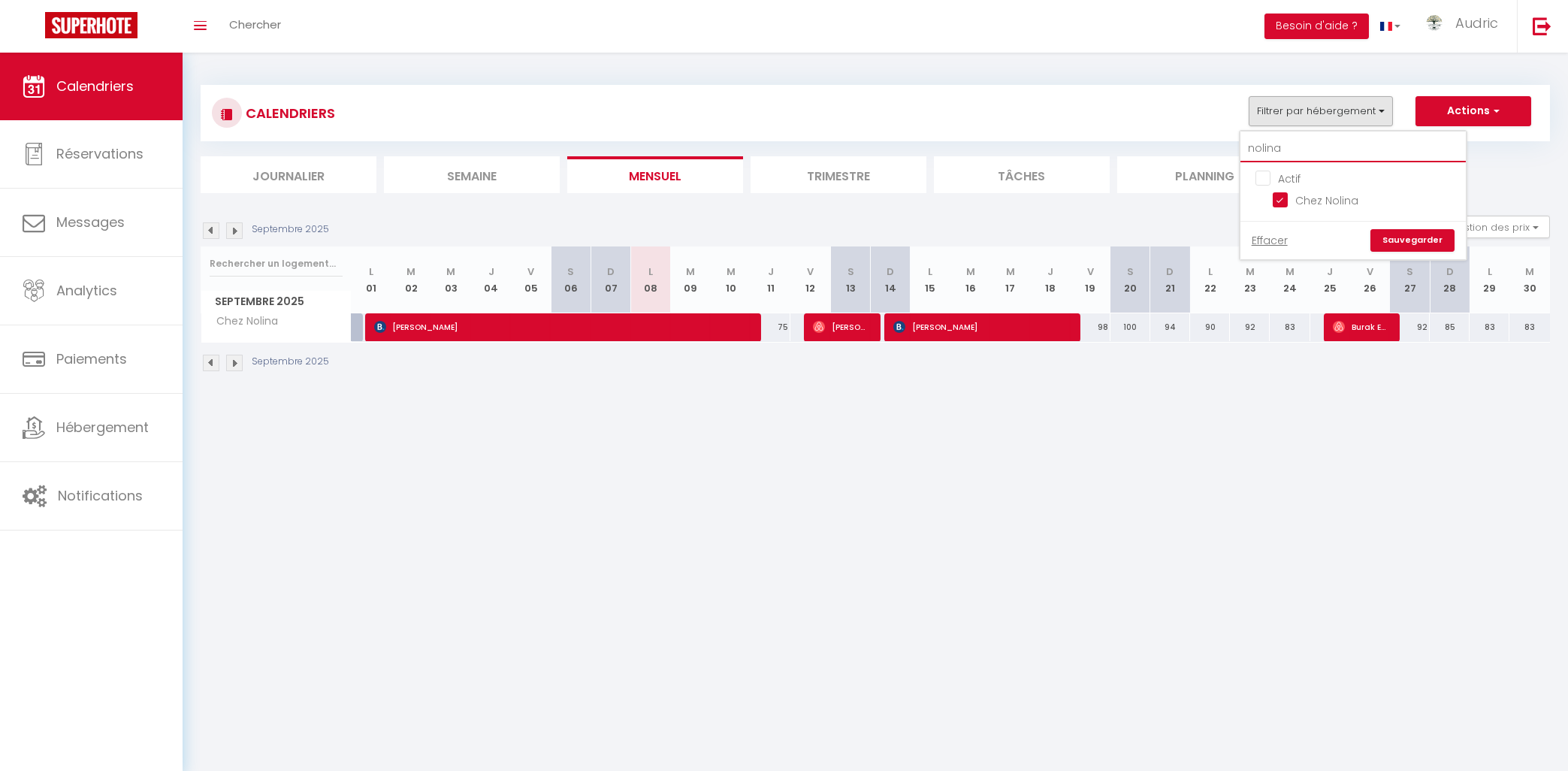
click at [1305, 139] on input "nolina" at bounding box center [1353, 149] width 225 height 27
type input "f"
checkbox input "false"
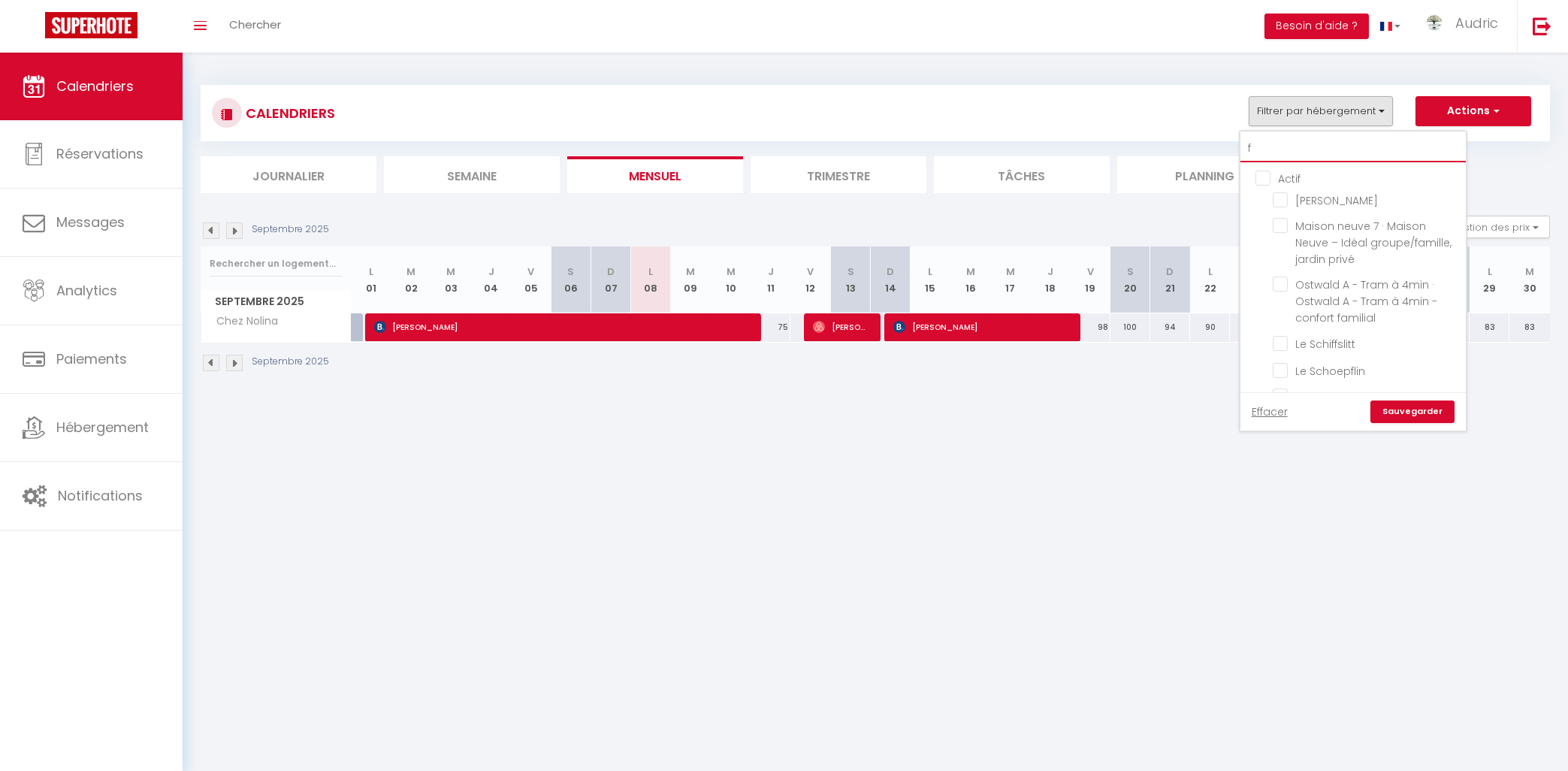
type input "fr"
checkbox input "false"
type input "fra"
checkbox input "false"
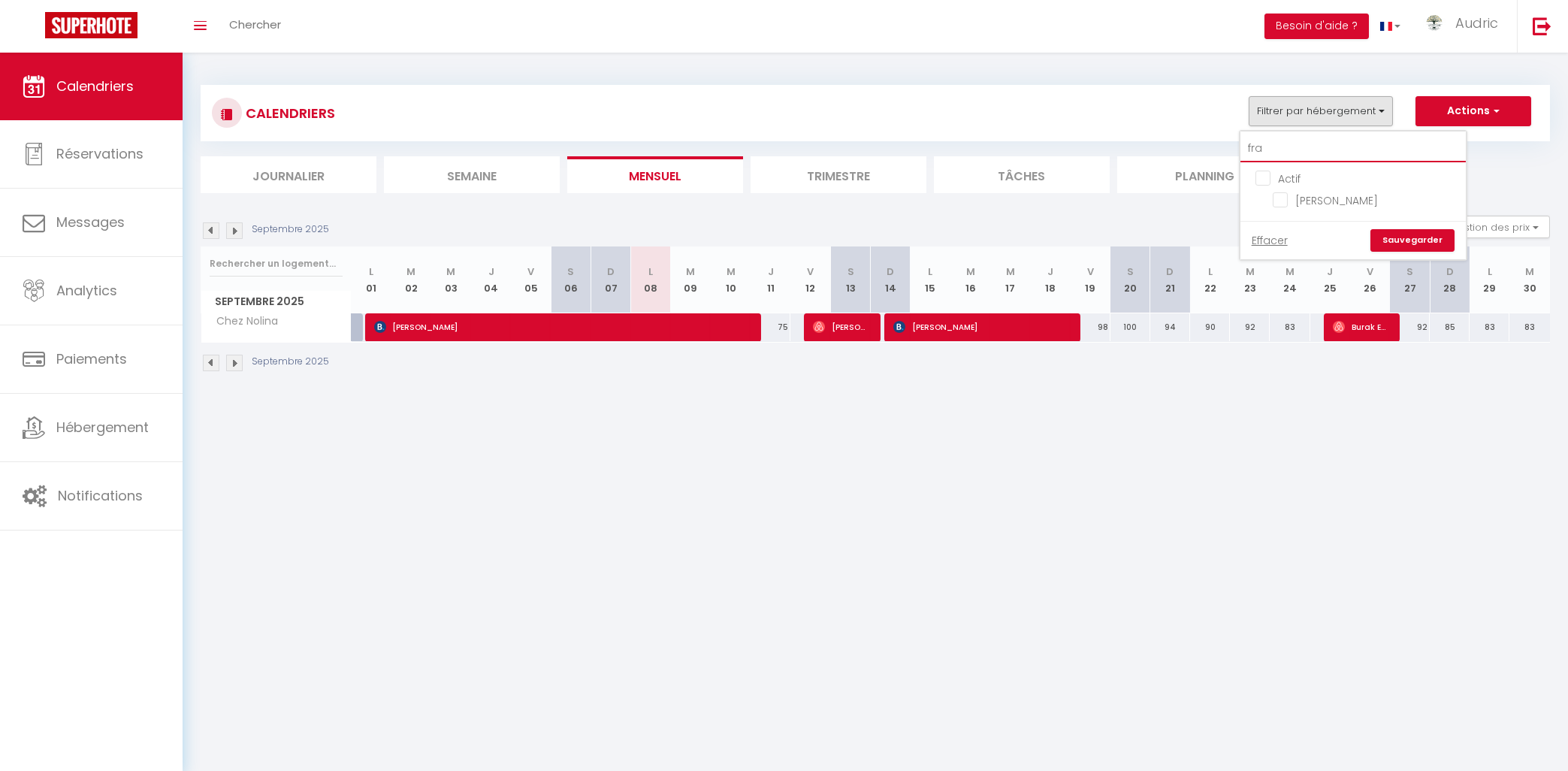
type input "fran"
checkbox input "false"
type input "fran"
click at [1314, 199] on input "[PERSON_NAME]" at bounding box center [1367, 199] width 188 height 15
checkbox input "true"
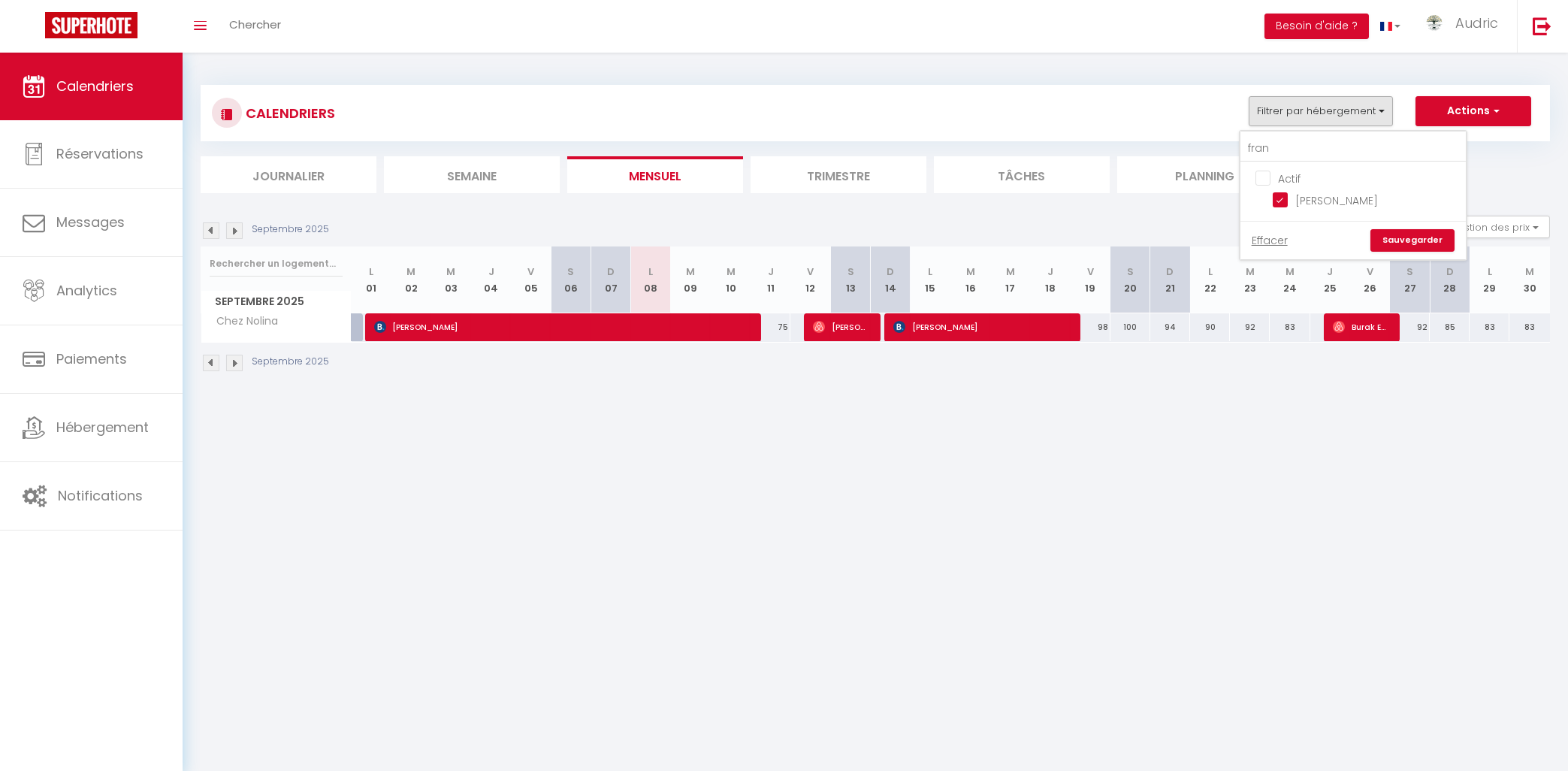
click at [1412, 246] on link "Sauvegarder" at bounding box center [1413, 240] width 84 height 23
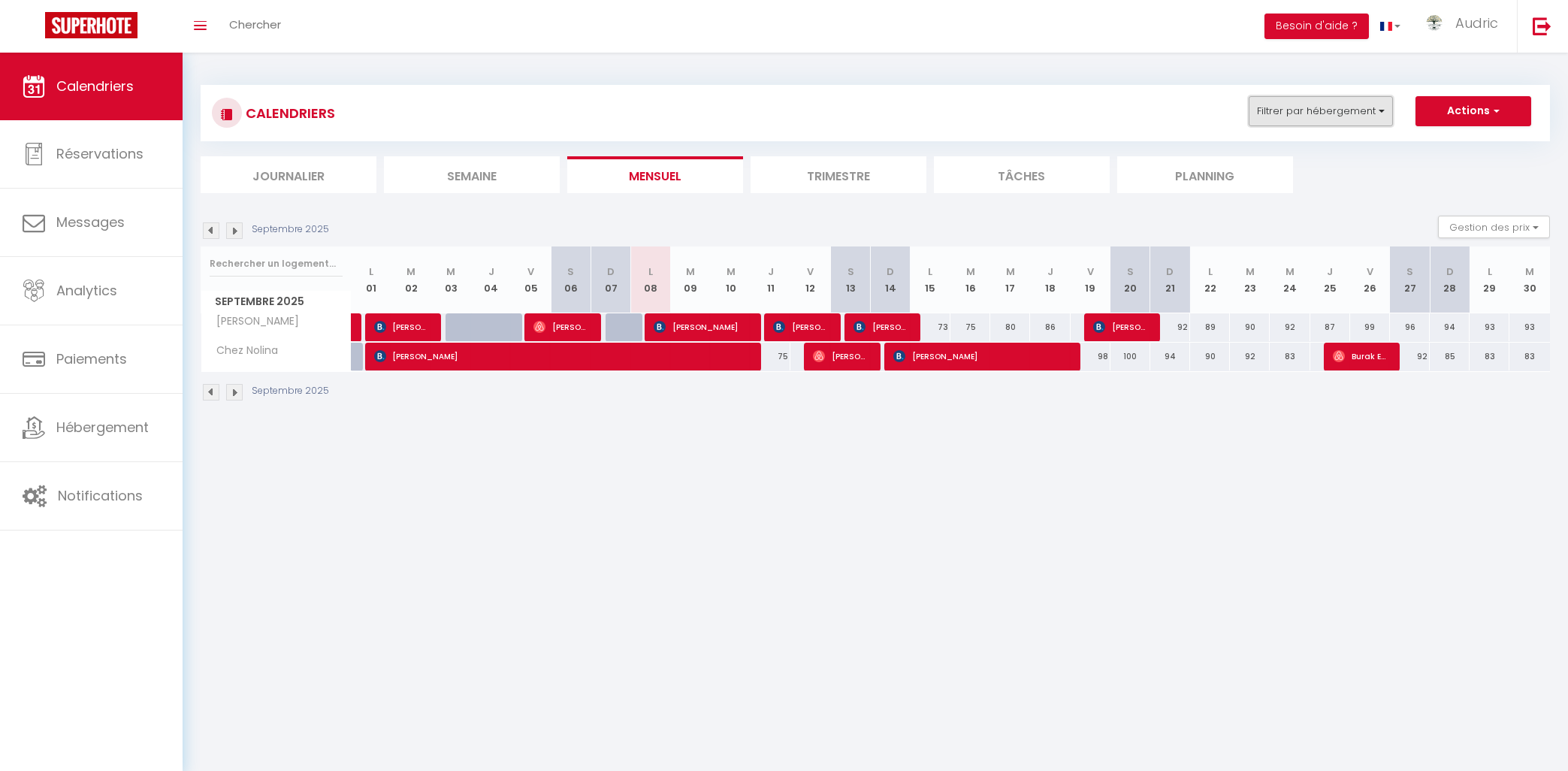
click at [1357, 107] on button "Filtrer par hébergement" at bounding box center [1321, 111] width 144 height 30
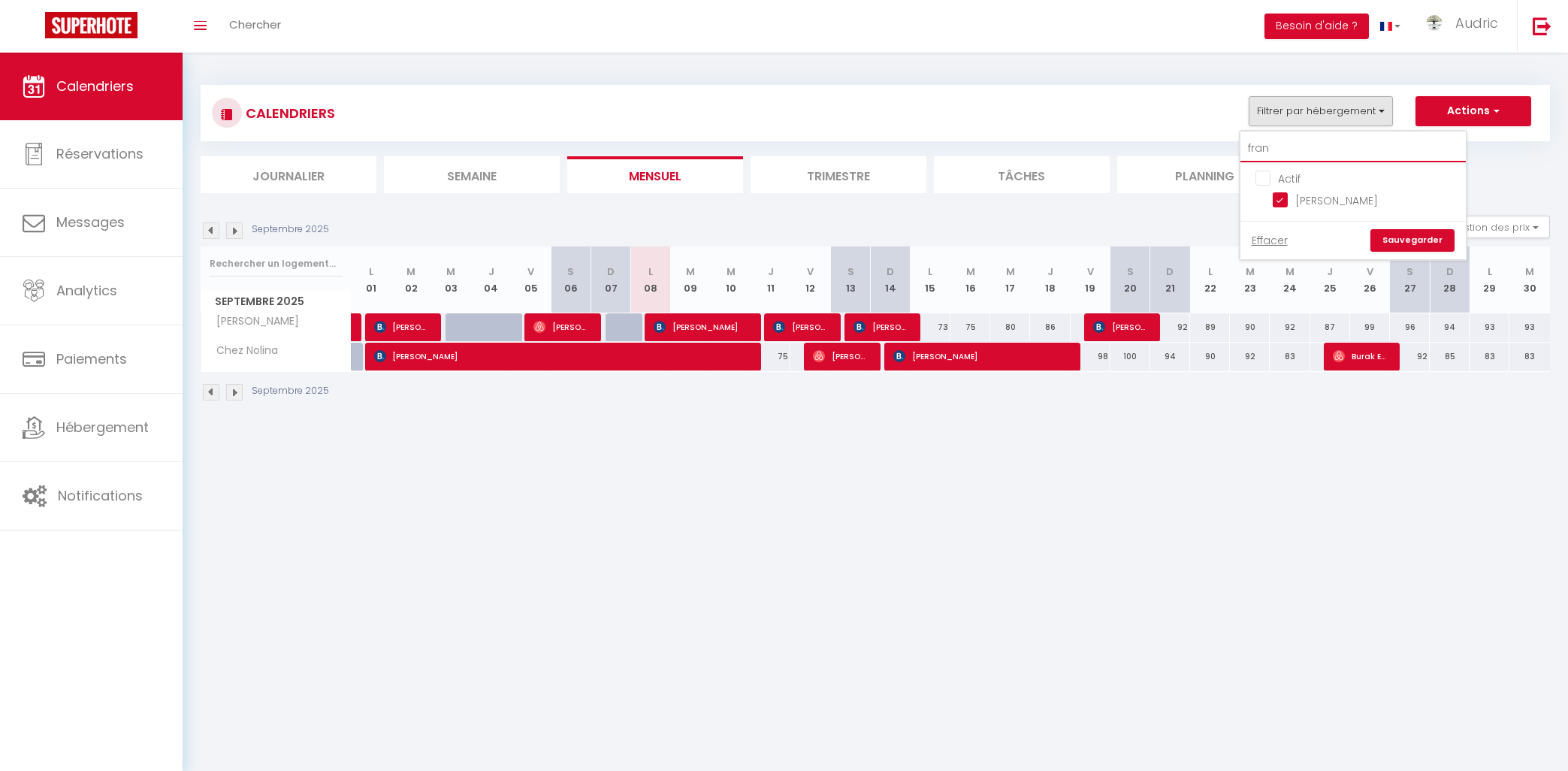
click at [1312, 143] on input "fran" at bounding box center [1353, 149] width 225 height 27
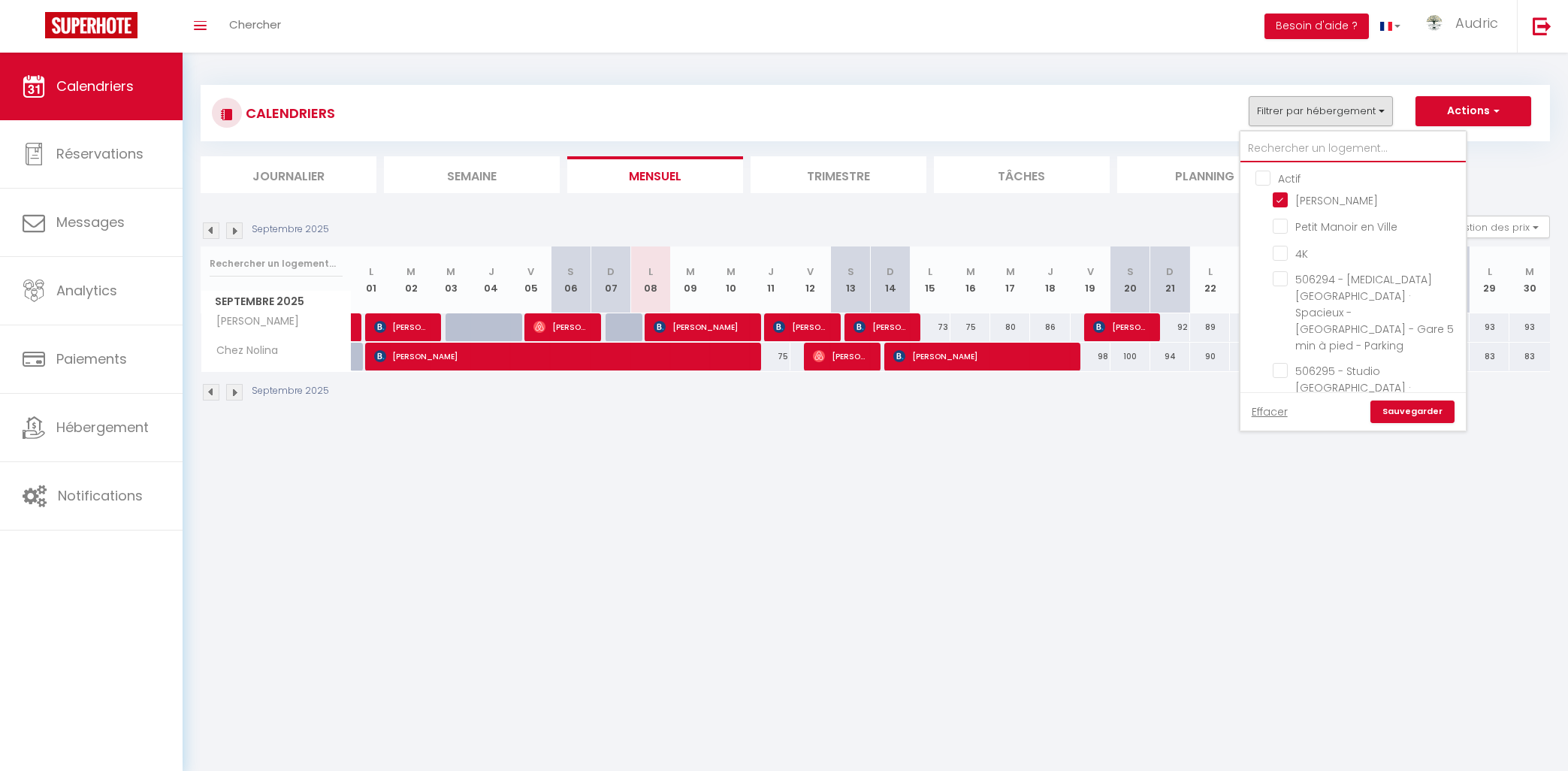
type input "b"
checkbox input "false"
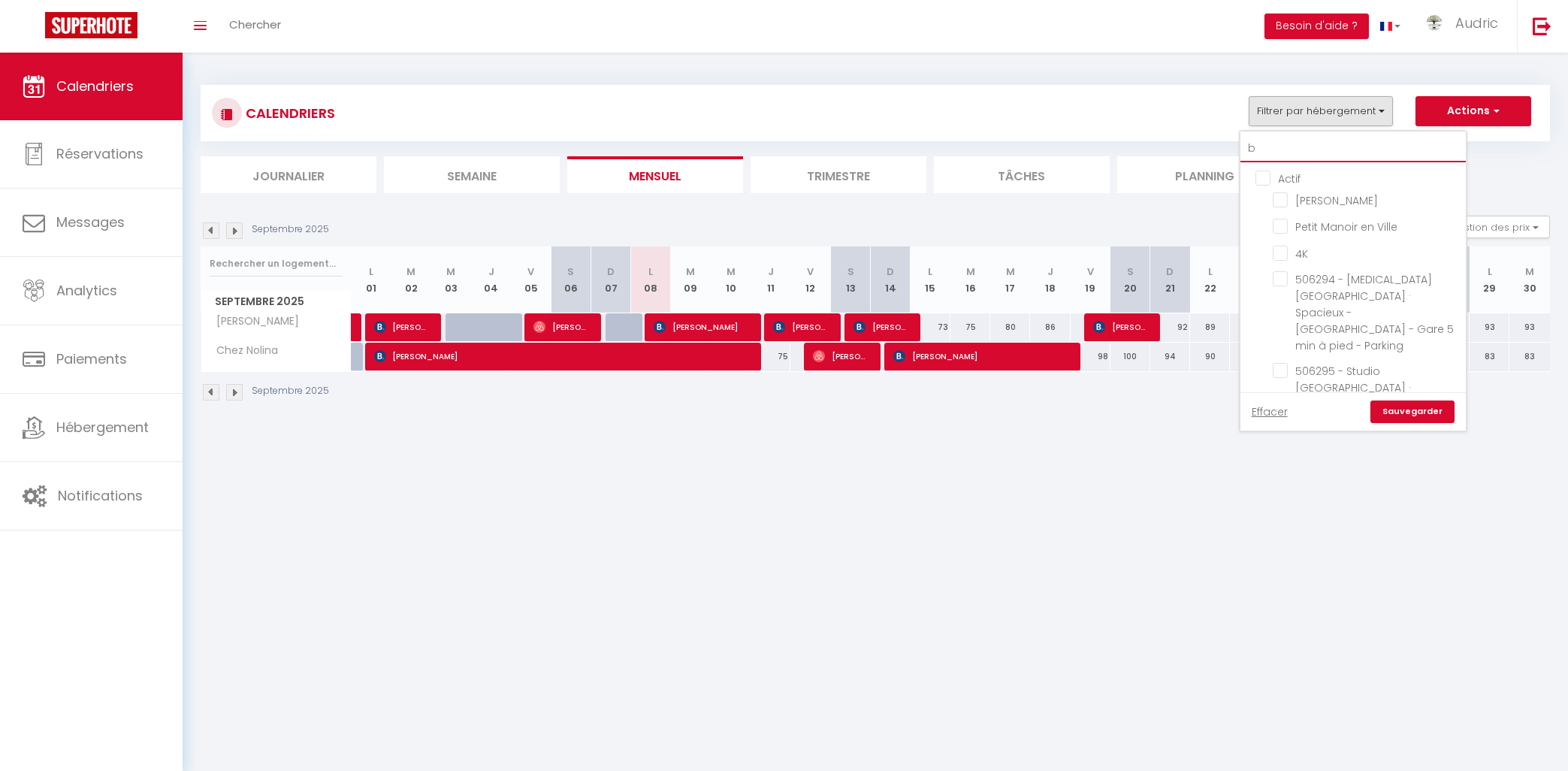
checkbox input "false"
type input "ba"
checkbox input "false"
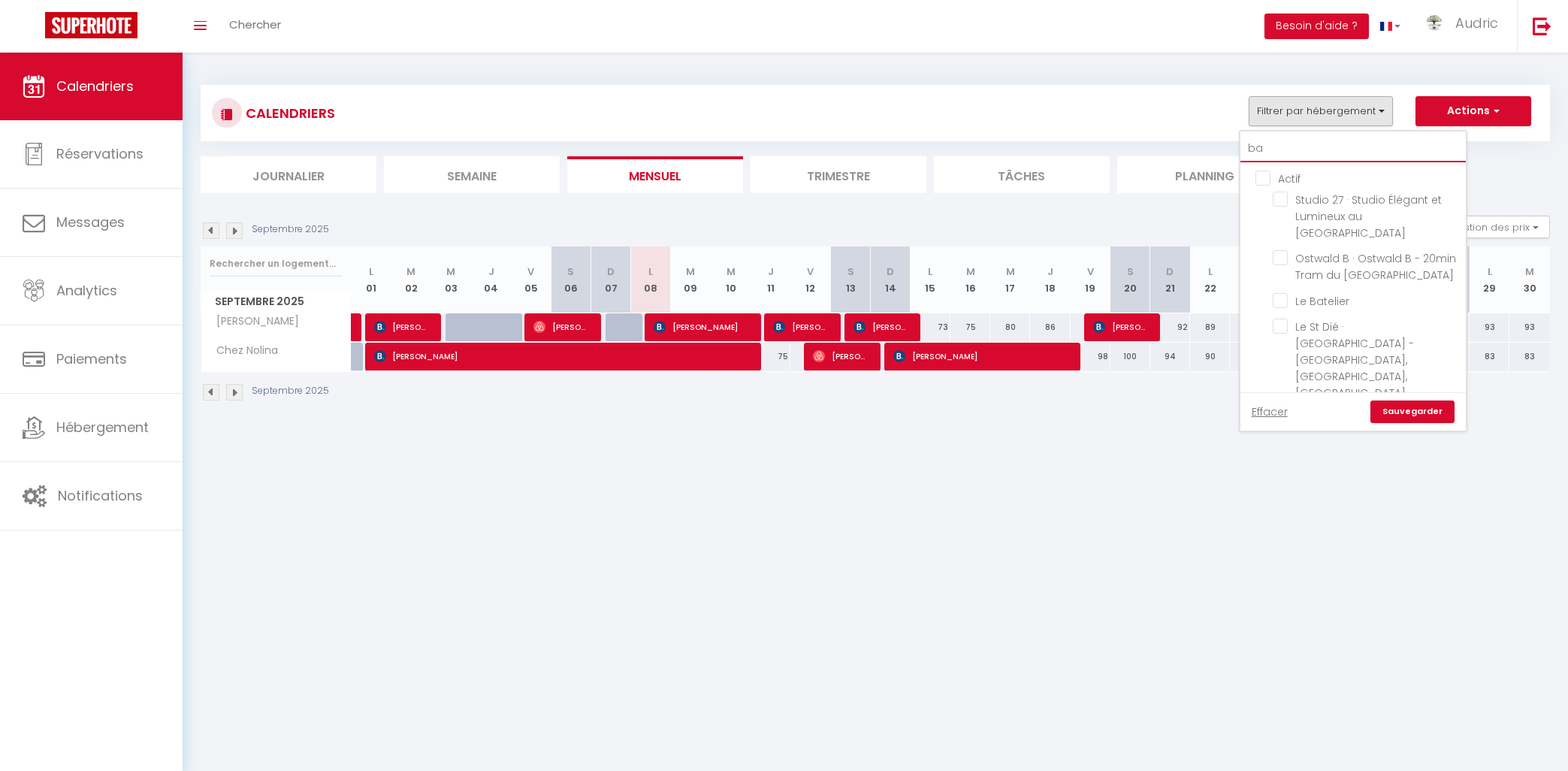
checkbox input "false"
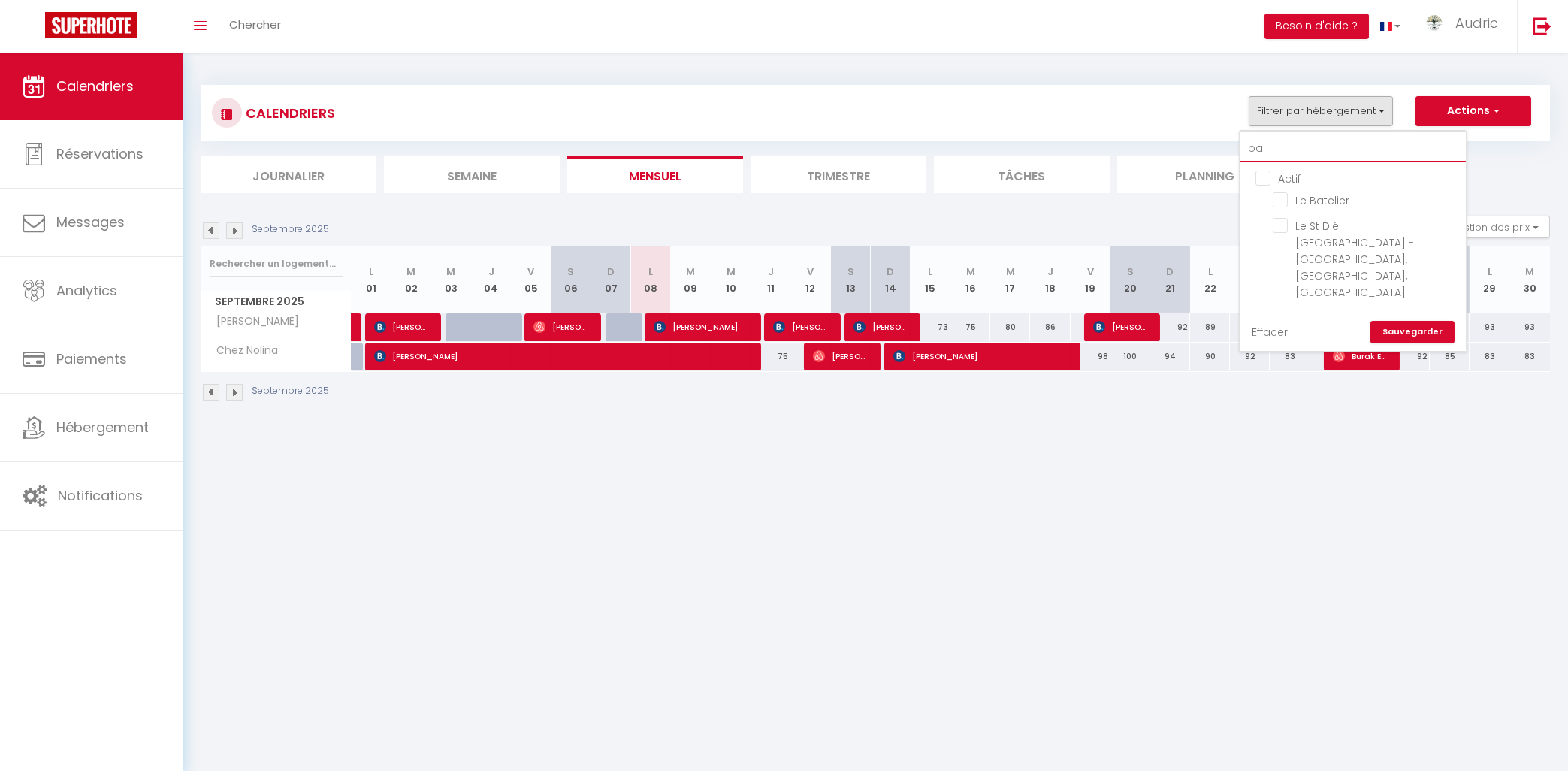
type input "bat"
checkbox input "false"
type input "bate"
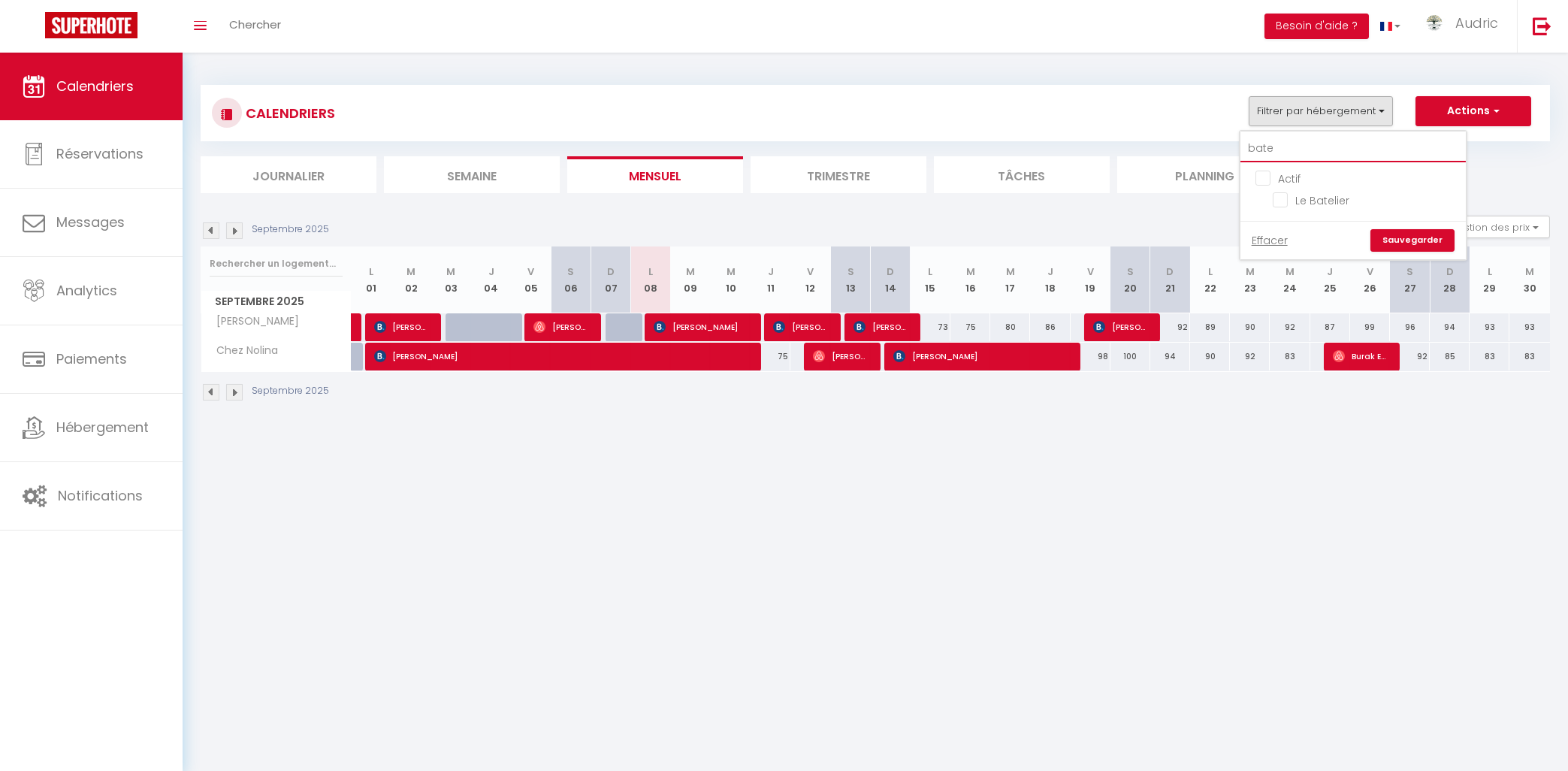
checkbox input "false"
type input "bate"
click at [1323, 196] on input "Le Batelier" at bounding box center [1367, 199] width 188 height 15
checkbox input "true"
click at [1325, 152] on input "bate" at bounding box center [1353, 149] width 225 height 27
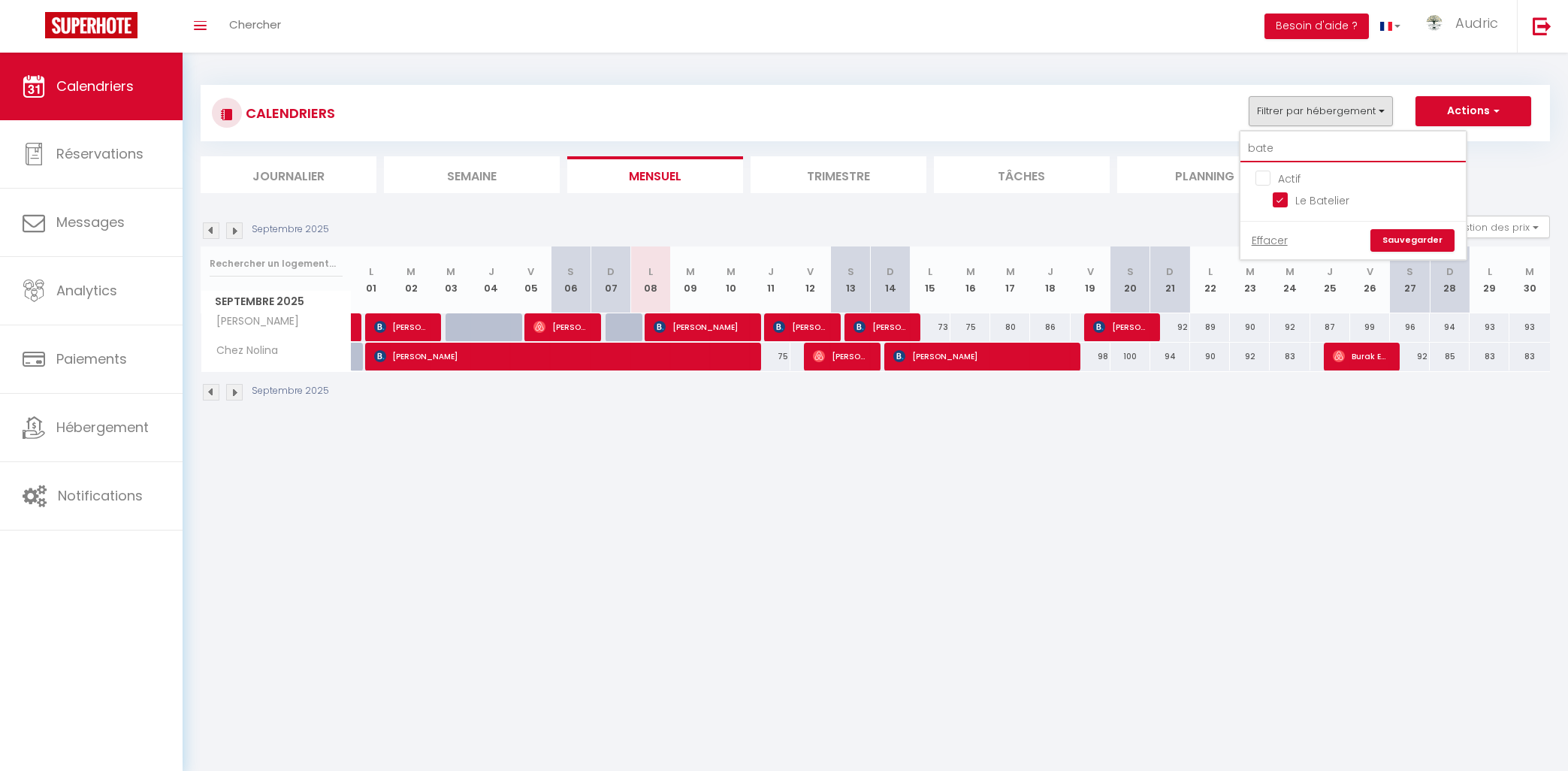
click at [1325, 152] on input "bate" at bounding box center [1353, 149] width 225 height 27
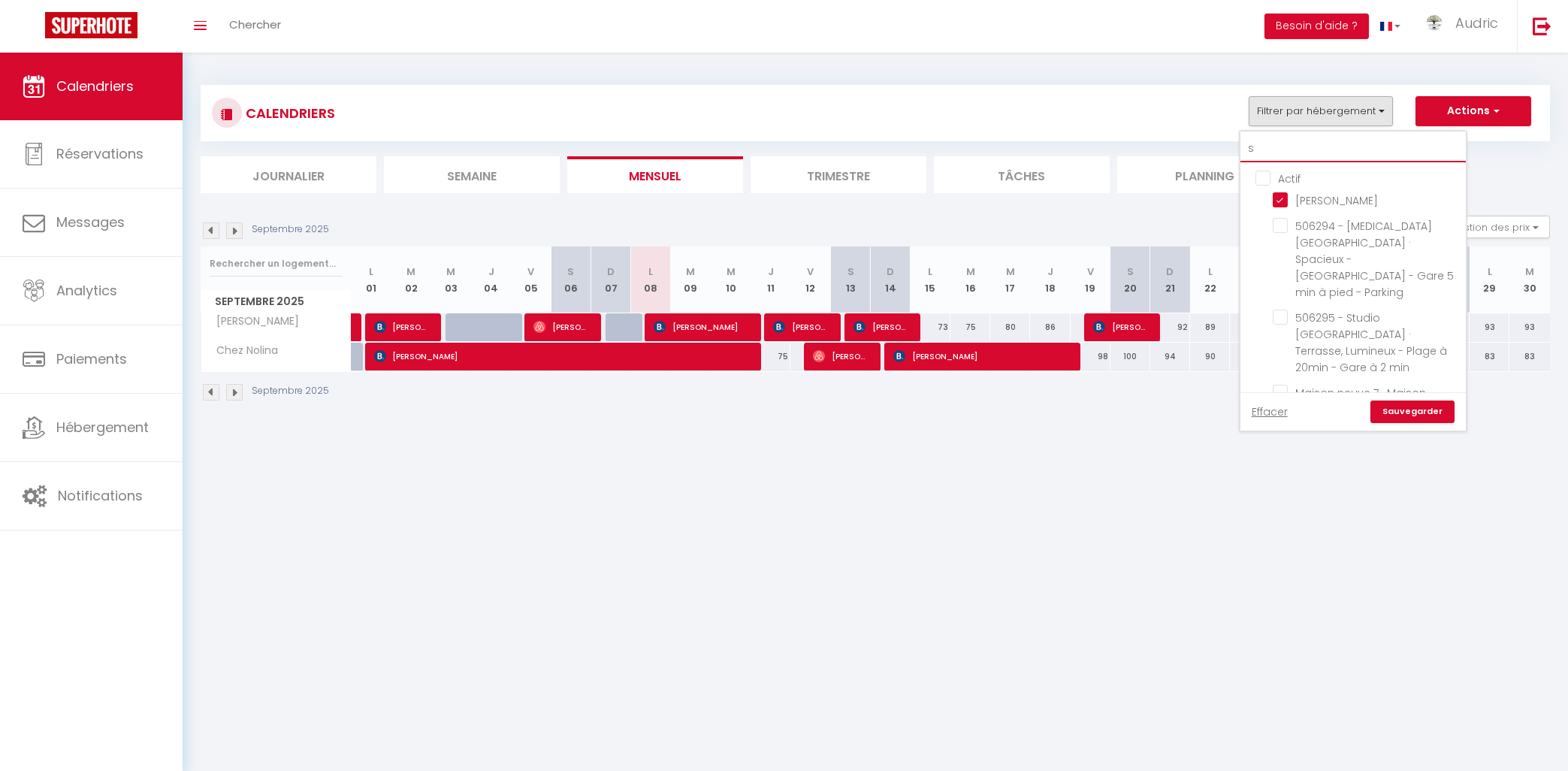
type input "sc"
checkbox input "false"
type input "sch"
checkbox input "false"
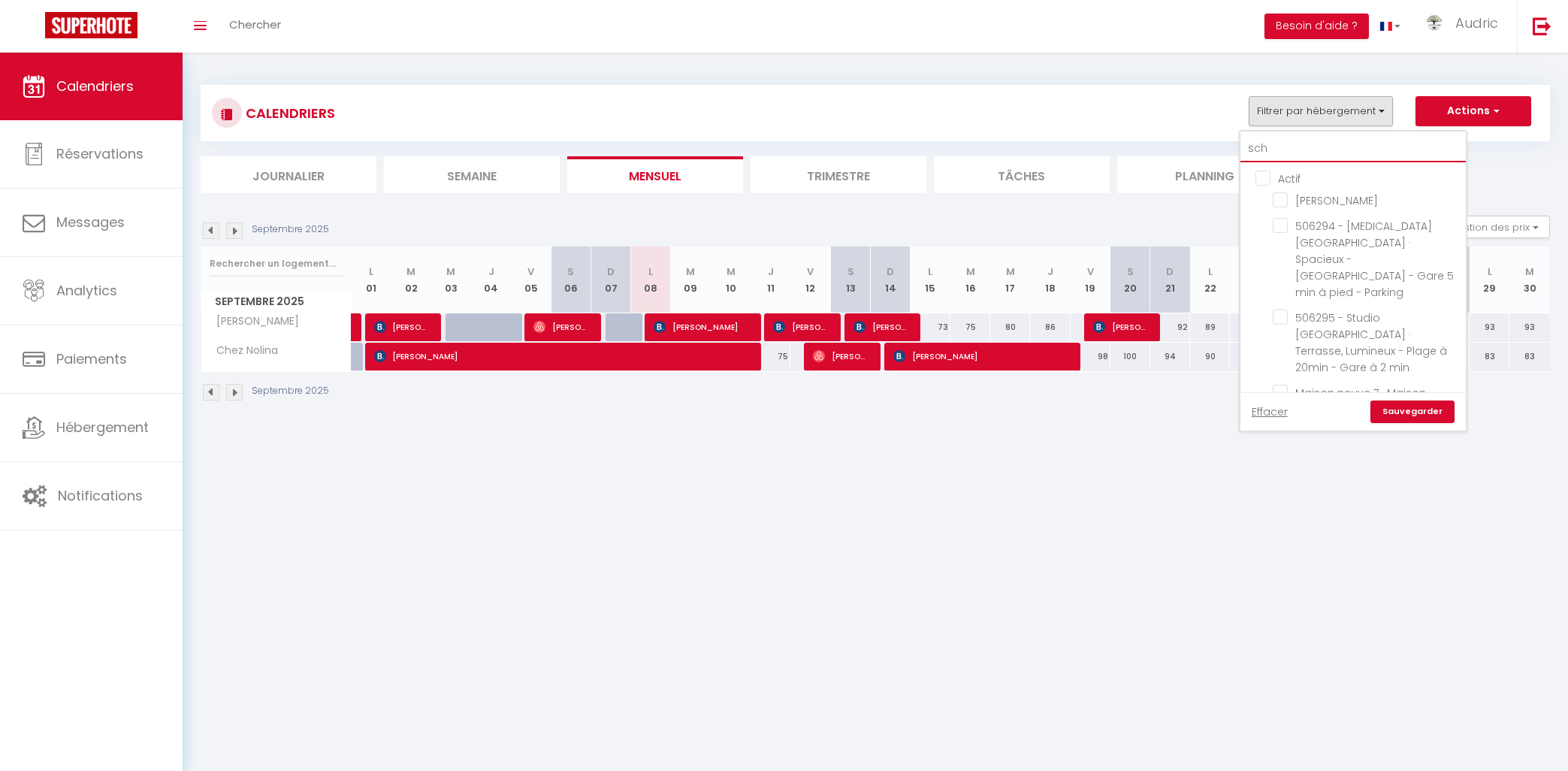
checkbox input "false"
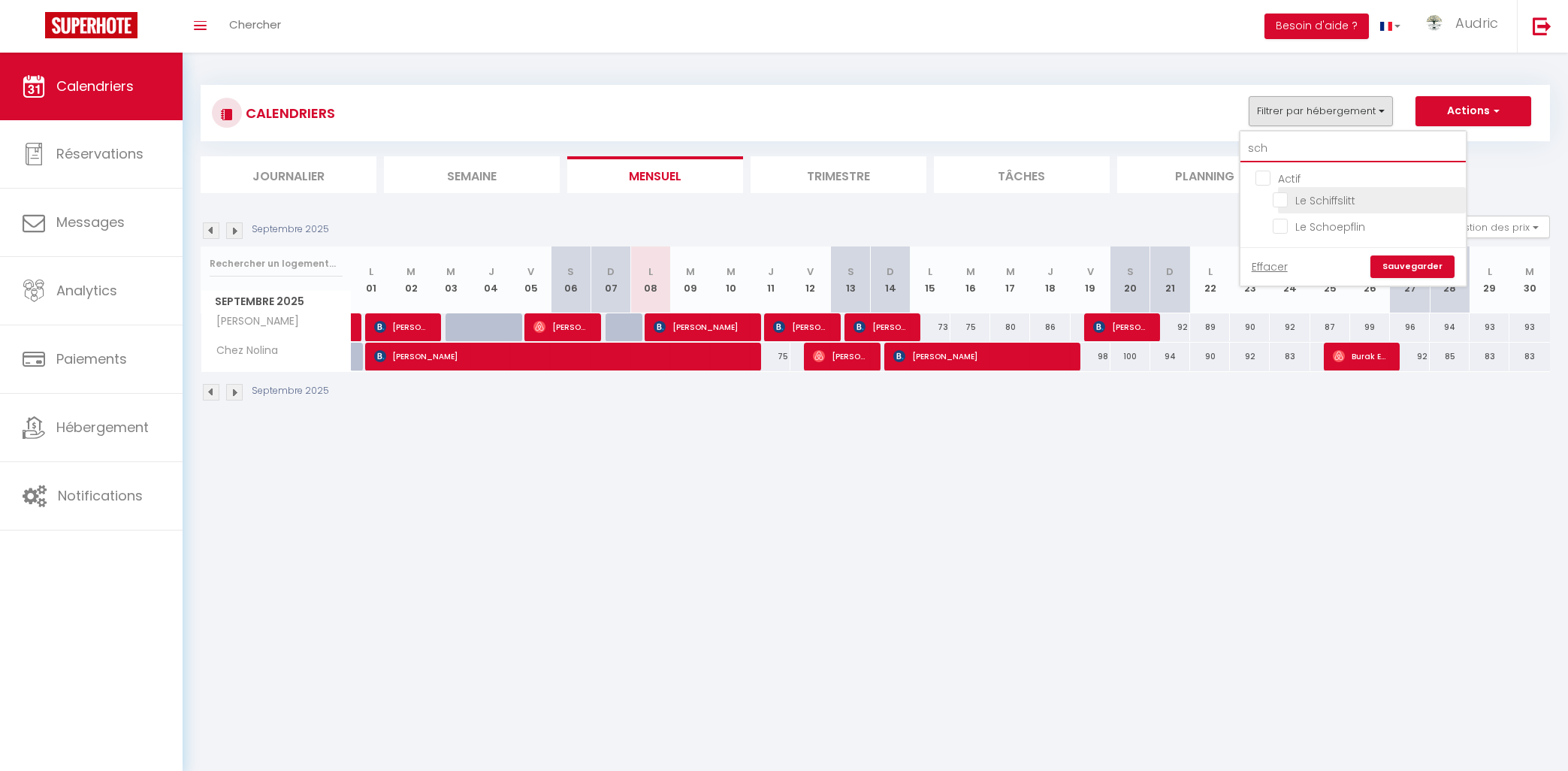
type input "sch"
click at [1367, 199] on input "Le Schiffslitt" at bounding box center [1367, 199] width 188 height 15
checkbox input "true"
checkbox input "false"
click at [1422, 268] on link "Sauvegarder" at bounding box center [1413, 266] width 84 height 23
